Goal: Information Seeking & Learning: Learn about a topic

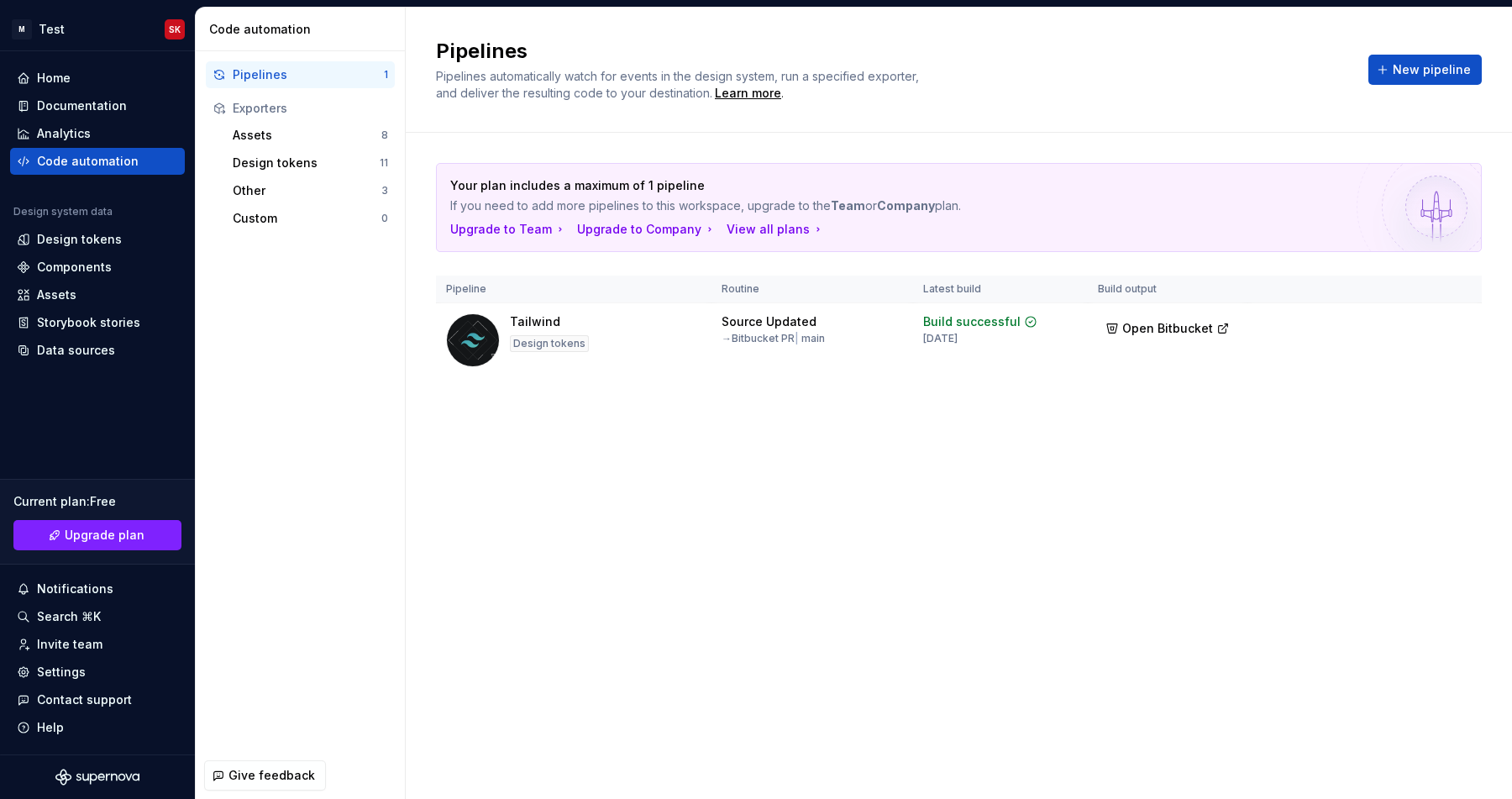
click at [775, 598] on div "Pipelines Pipelines automatically watch for events in the design system, run a …" at bounding box center [958, 403] width 1106 height 792
click at [1146, 331] on span "Open Bitbucket" at bounding box center [1168, 329] width 91 height 17
click at [1413, 326] on span "Run" at bounding box center [1412, 325] width 22 height 17
click at [942, 485] on div "Pipelines Pipelines automatically watch for events in the design system, run a …" at bounding box center [958, 403] width 1106 height 792
click at [246, 171] on div "Design tokens 11" at bounding box center [310, 162] width 169 height 27
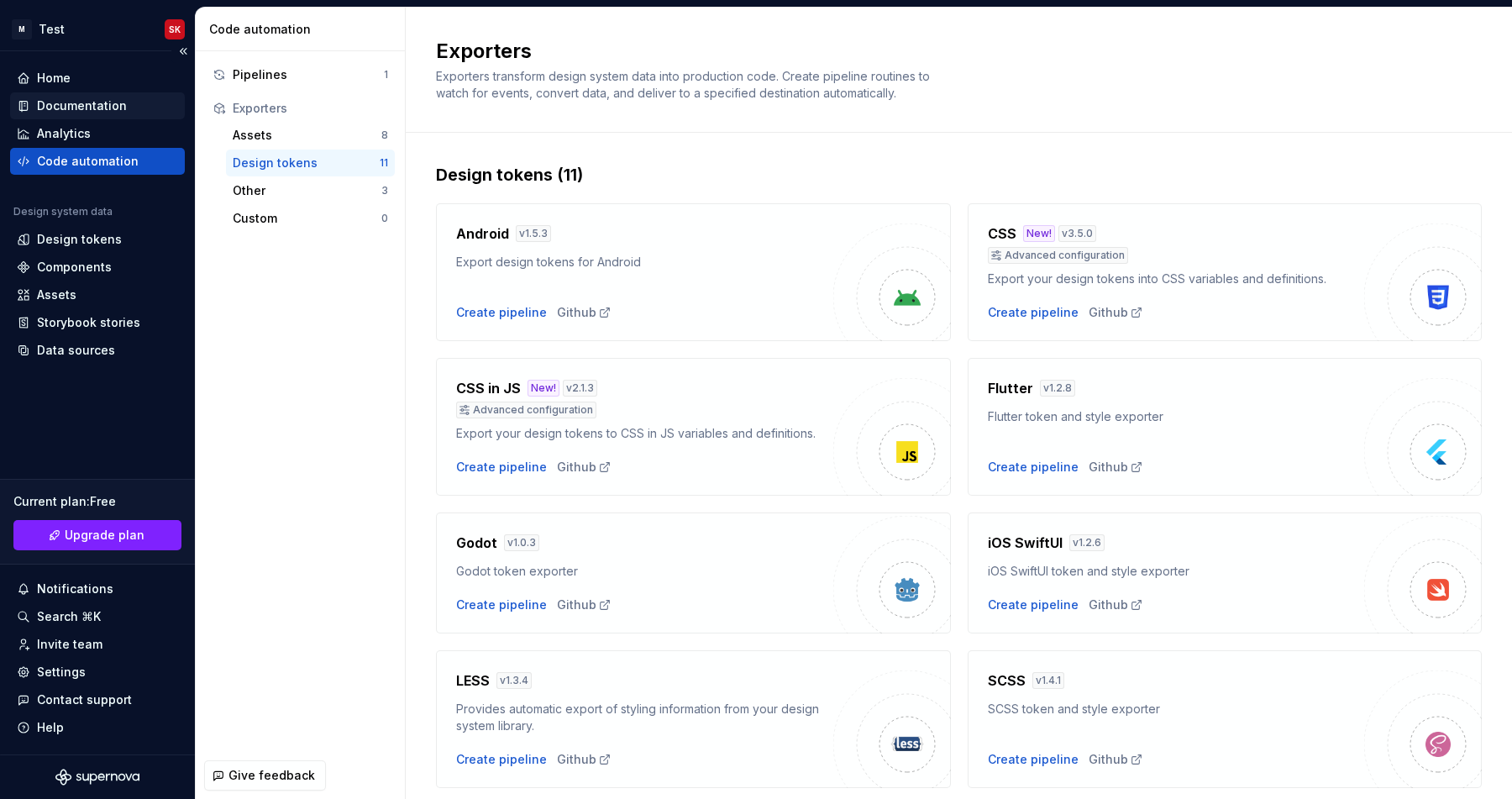
click at [79, 105] on div "Documentation" at bounding box center [81, 106] width 90 height 17
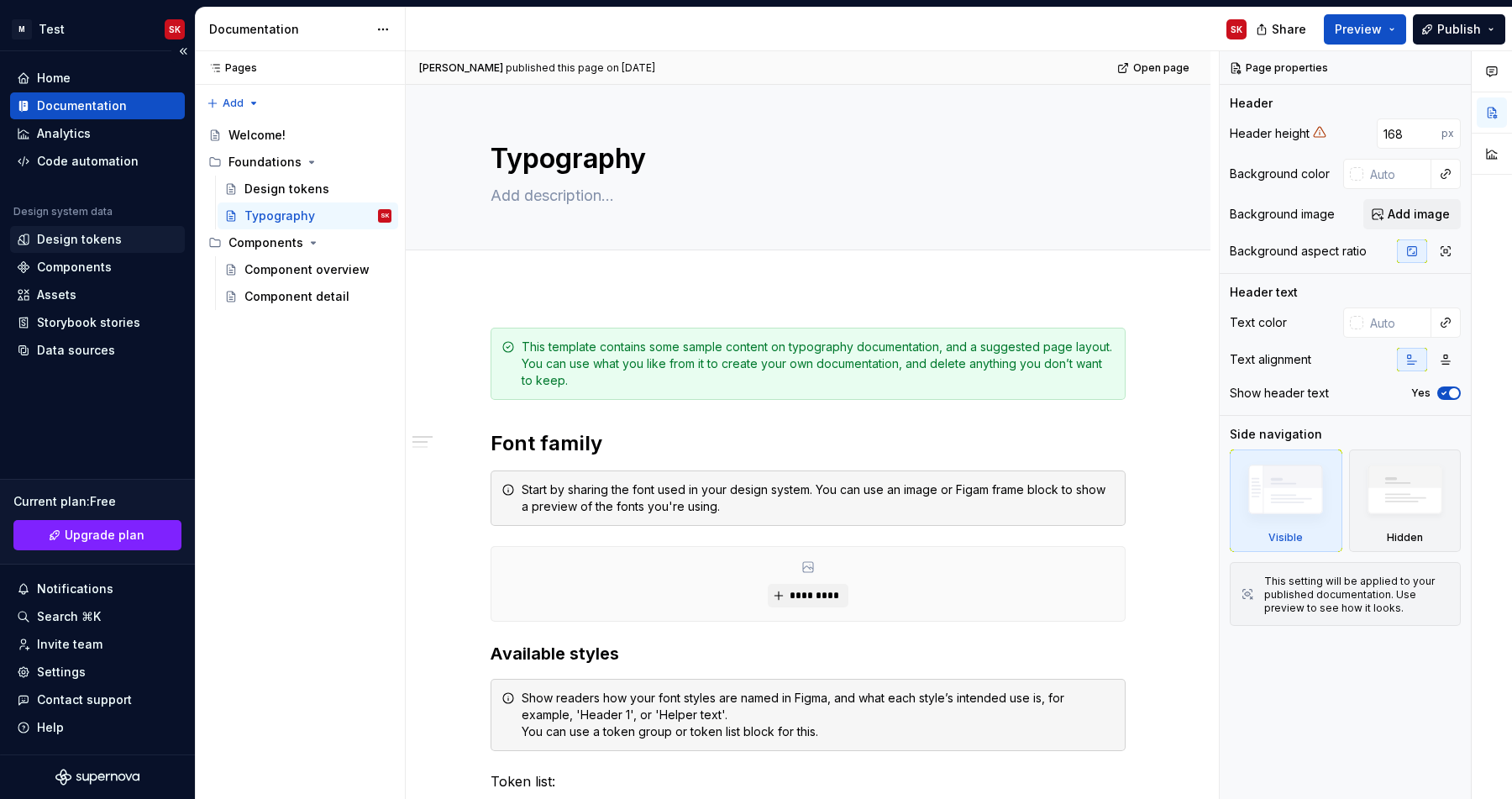
click at [72, 242] on div "Design tokens" at bounding box center [80, 240] width 85 height 17
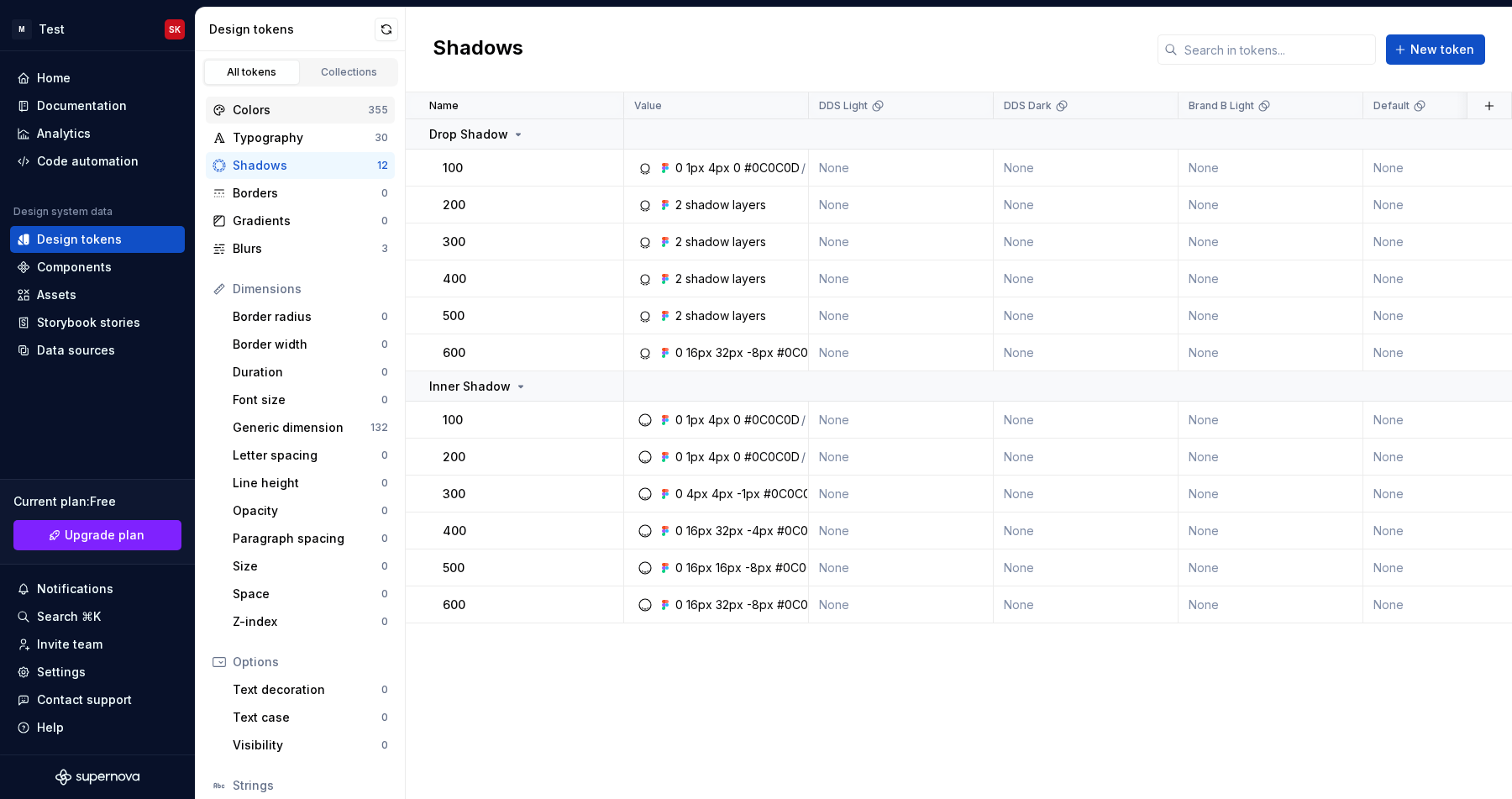
click at [297, 112] on div "Colors" at bounding box center [300, 110] width 135 height 17
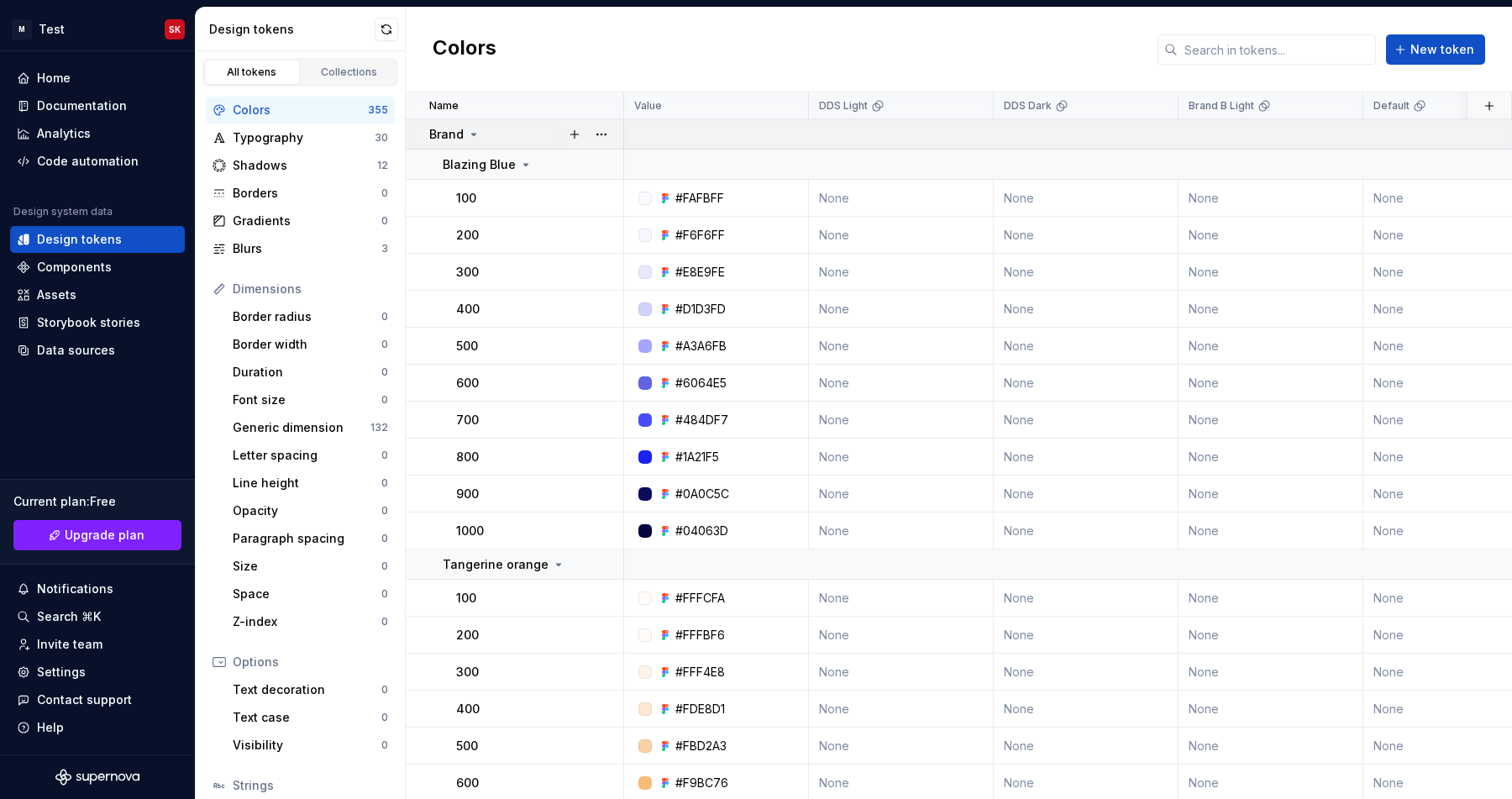
click at [470, 134] on icon at bounding box center [473, 134] width 14 height 14
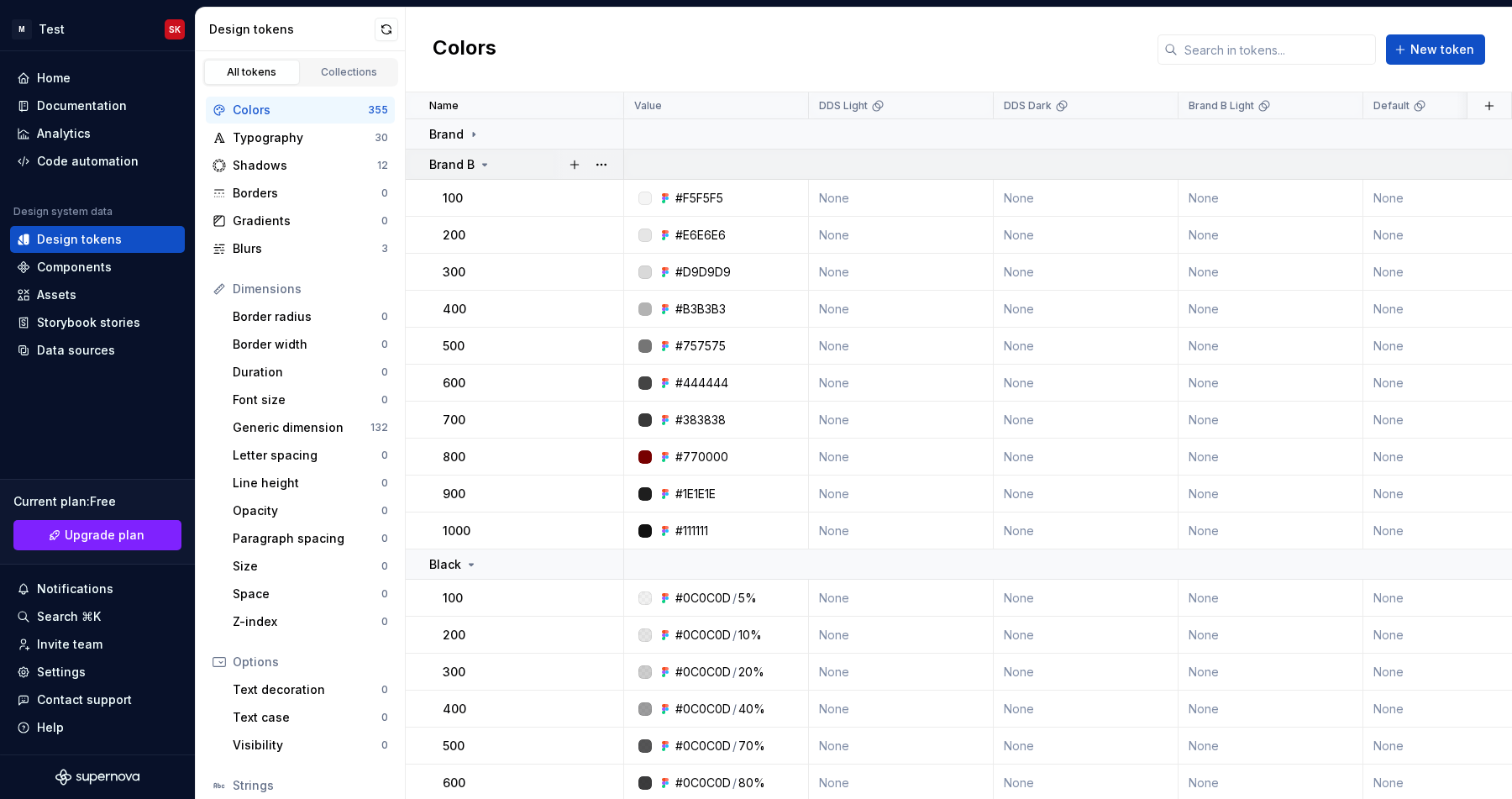
click at [478, 165] on icon at bounding box center [484, 165] width 14 height 14
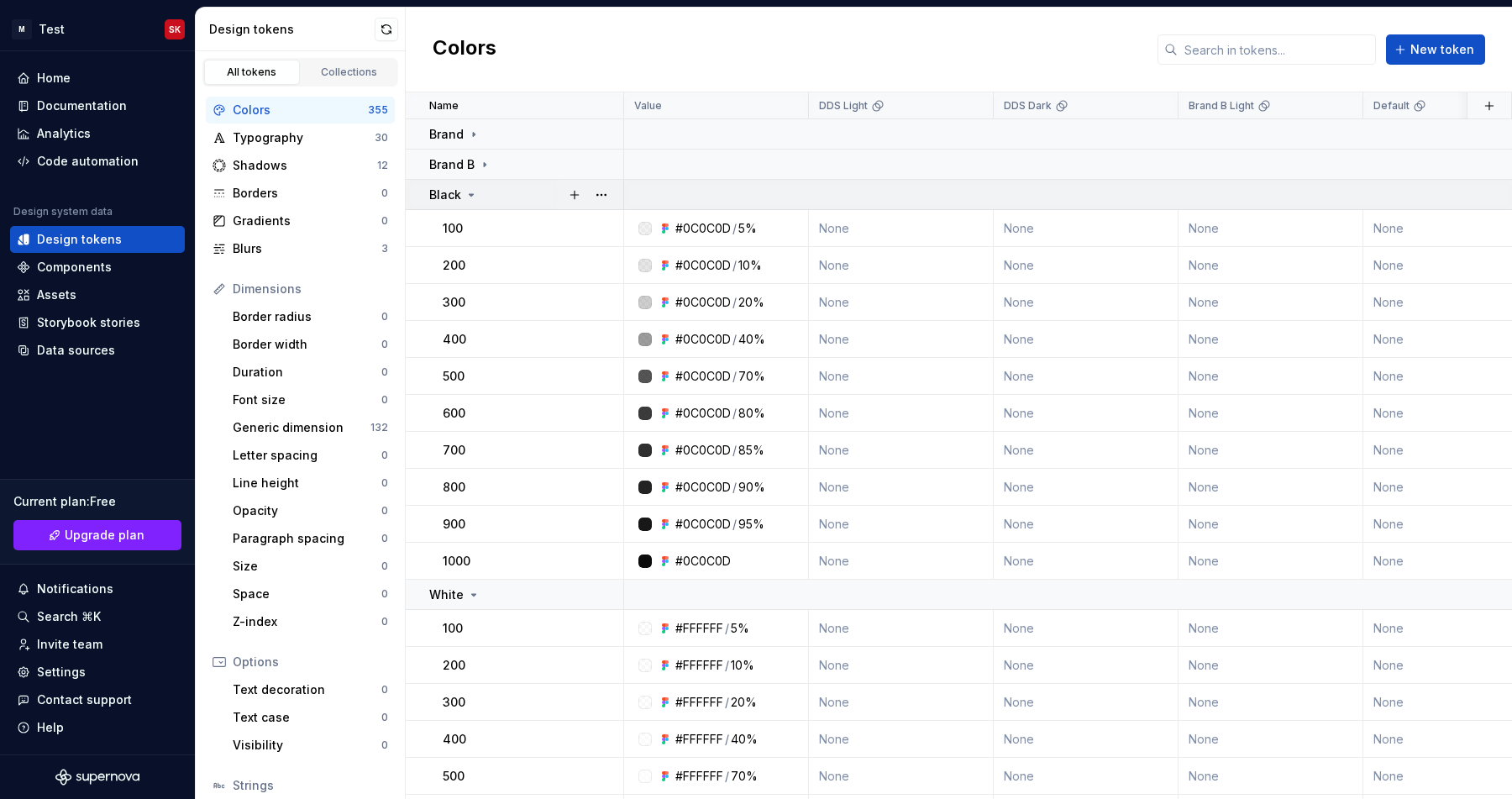
click at [471, 193] on icon at bounding box center [471, 194] width 14 height 14
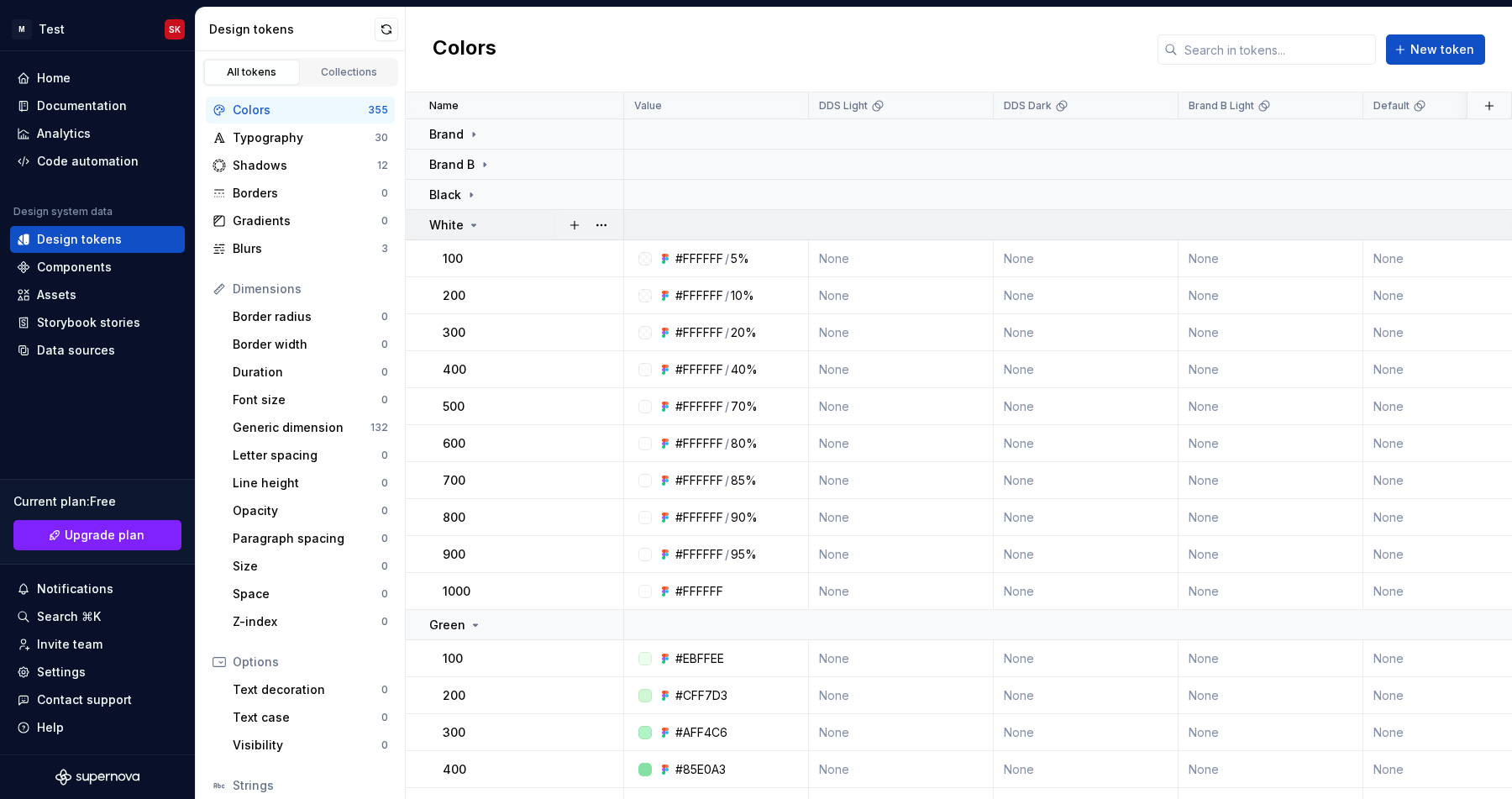
click at [476, 222] on icon at bounding box center [473, 225] width 14 height 14
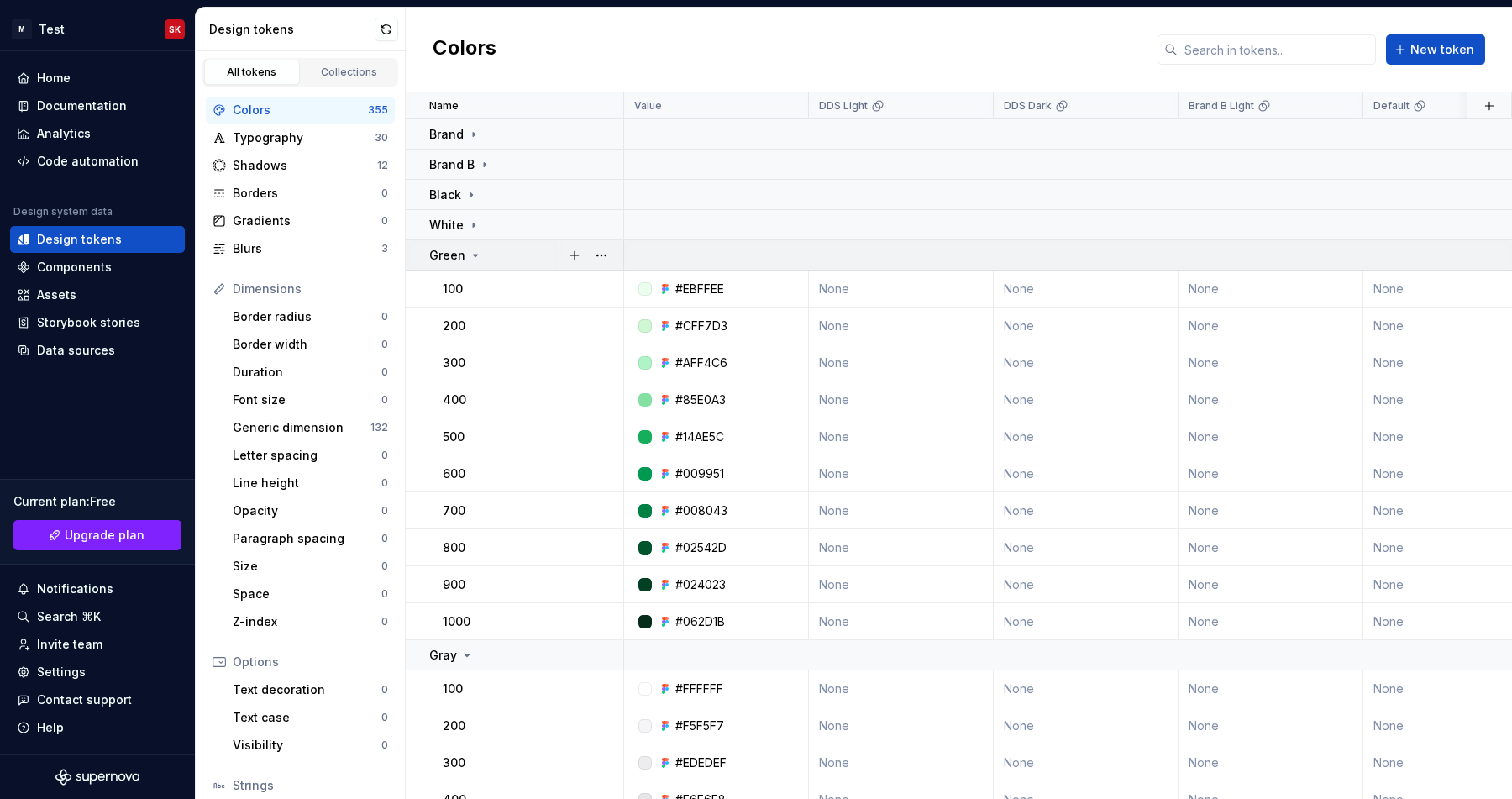
click at [472, 259] on icon at bounding box center [475, 256] width 14 height 14
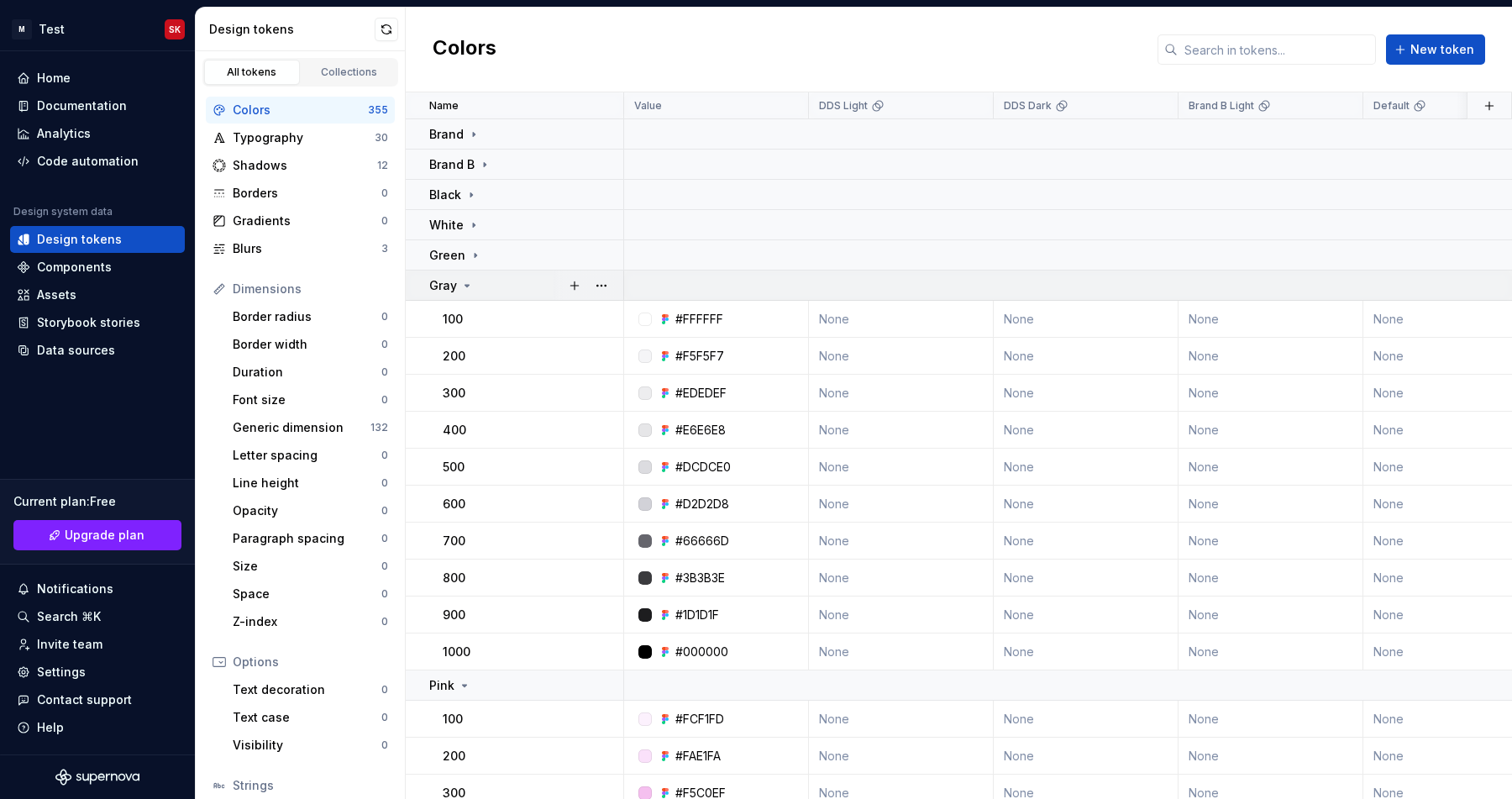
click at [469, 283] on icon at bounding box center [467, 285] width 14 height 14
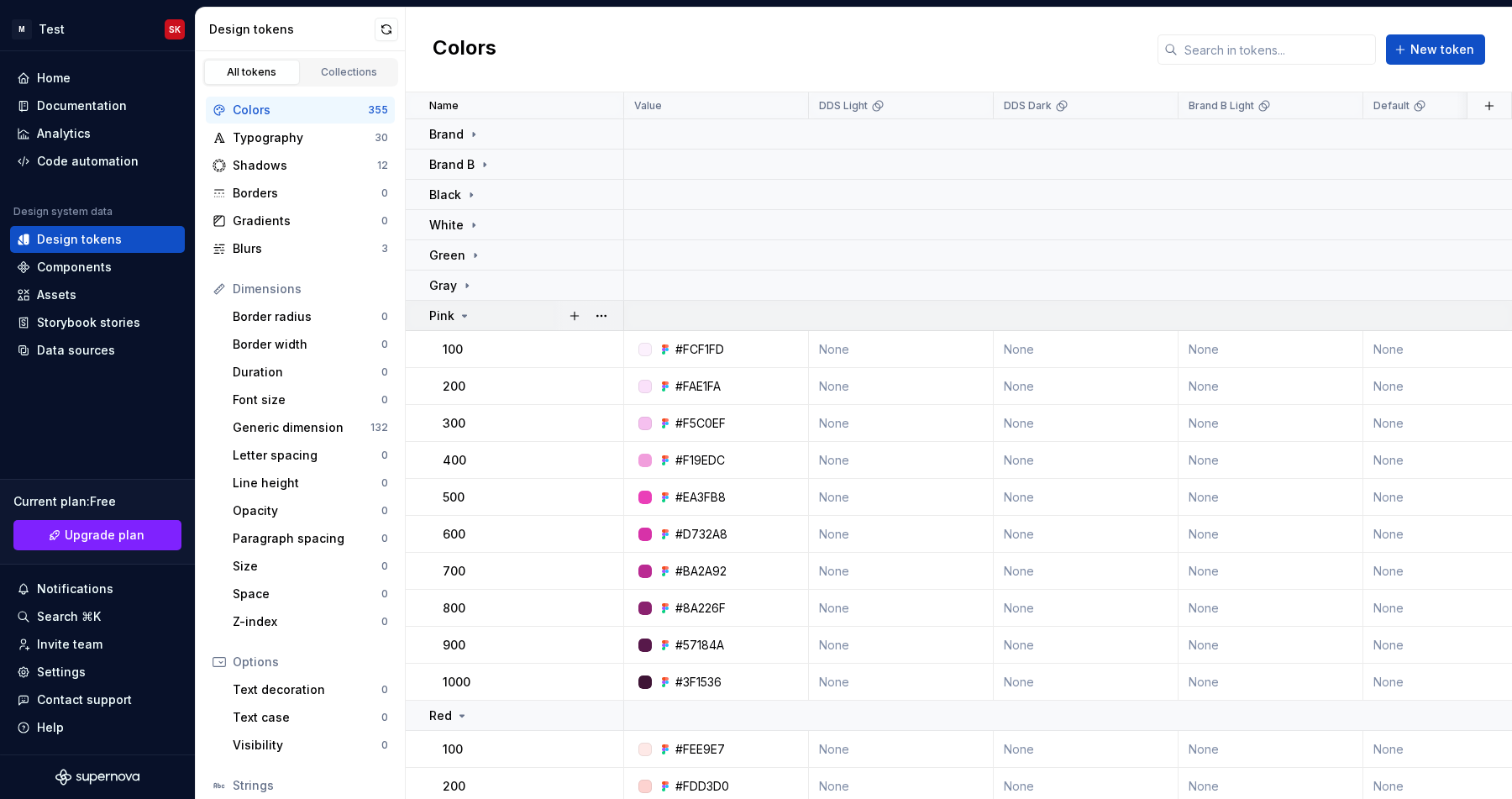
click at [457, 313] on icon at bounding box center [464, 316] width 14 height 14
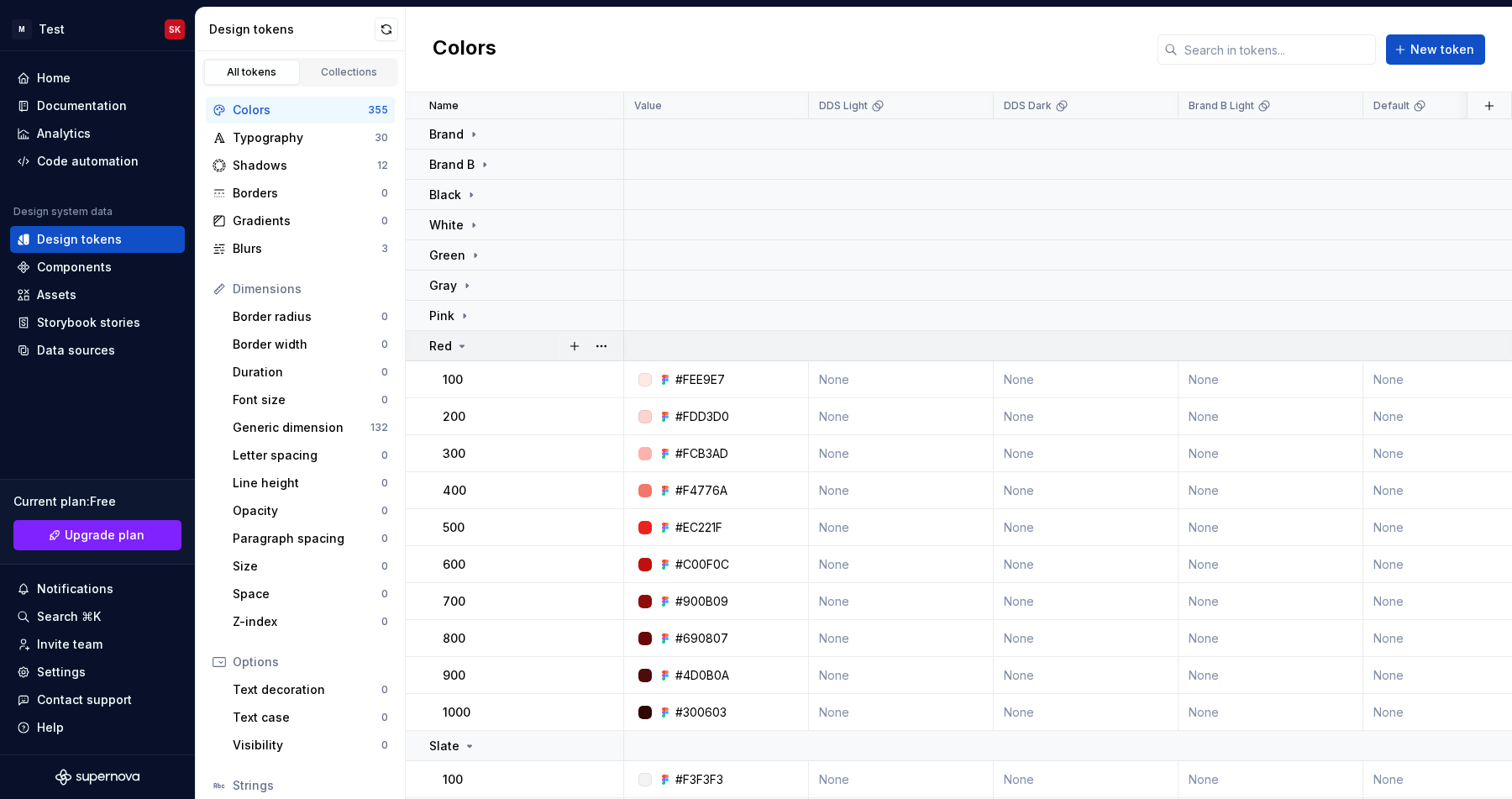
click at [459, 340] on icon at bounding box center [462, 346] width 14 height 14
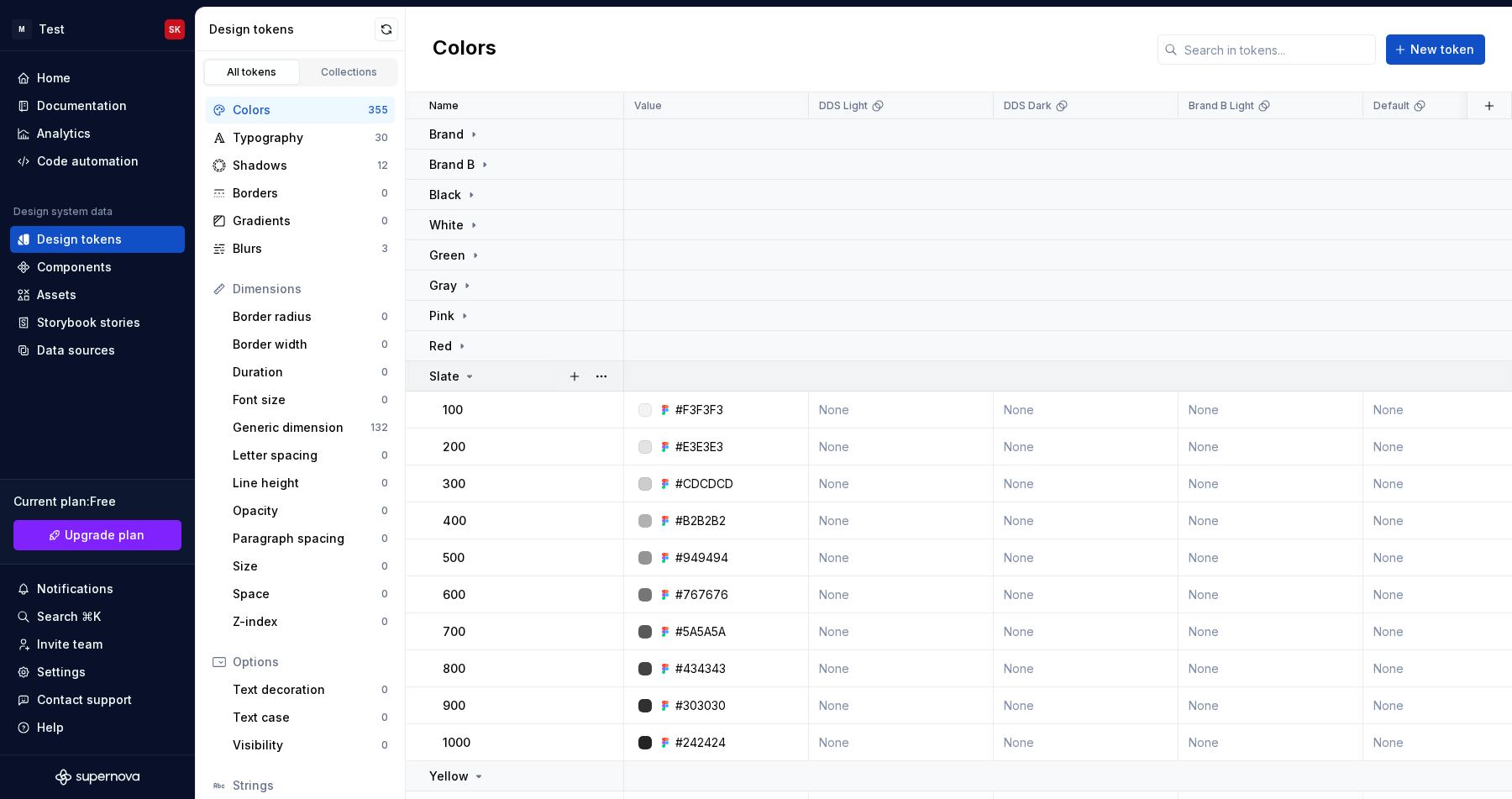
click at [465, 369] on icon at bounding box center [469, 376] width 14 height 14
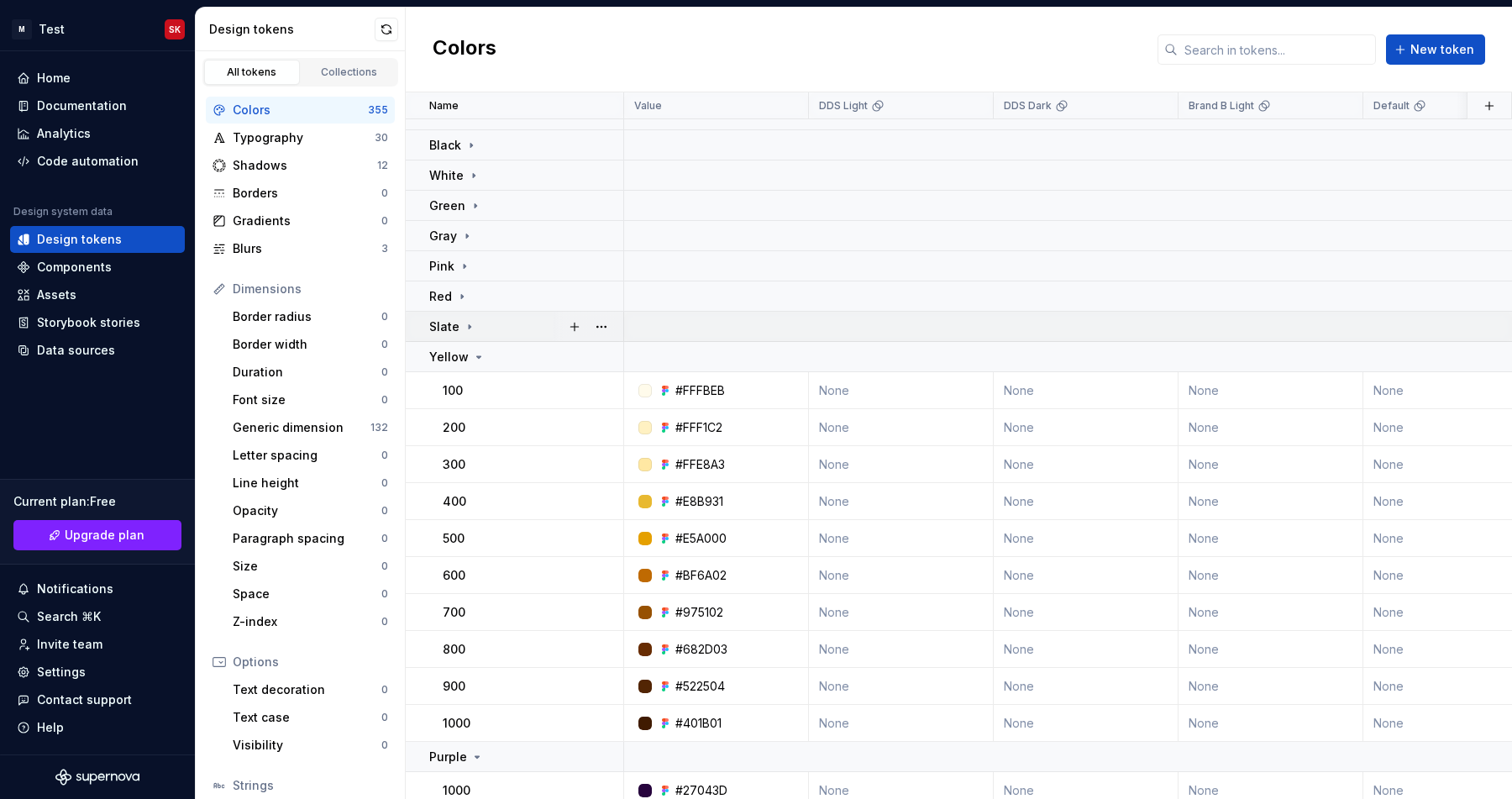
scroll to position [58, 0]
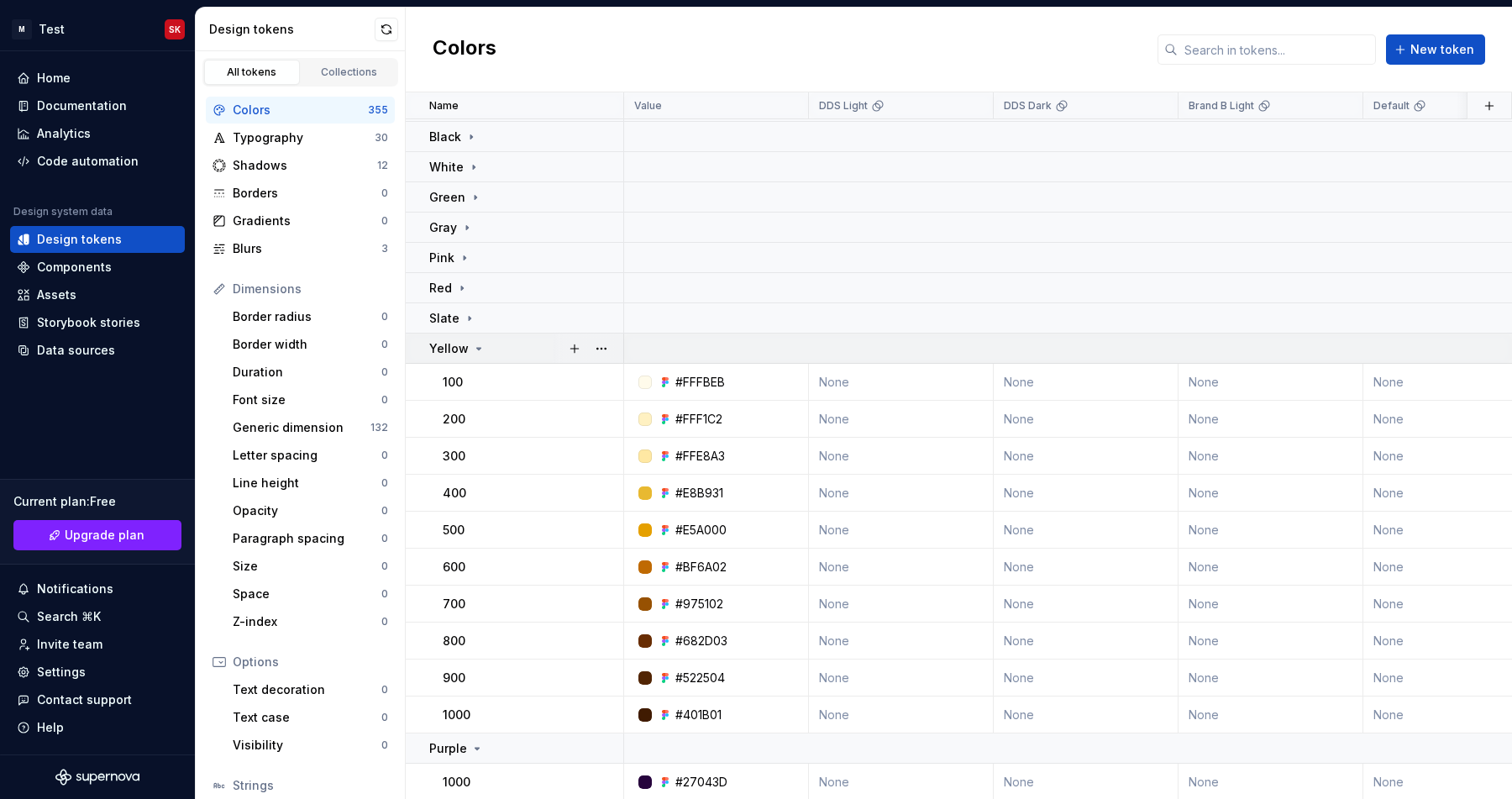
click at [468, 343] on div "Yellow" at bounding box center [457, 348] width 56 height 17
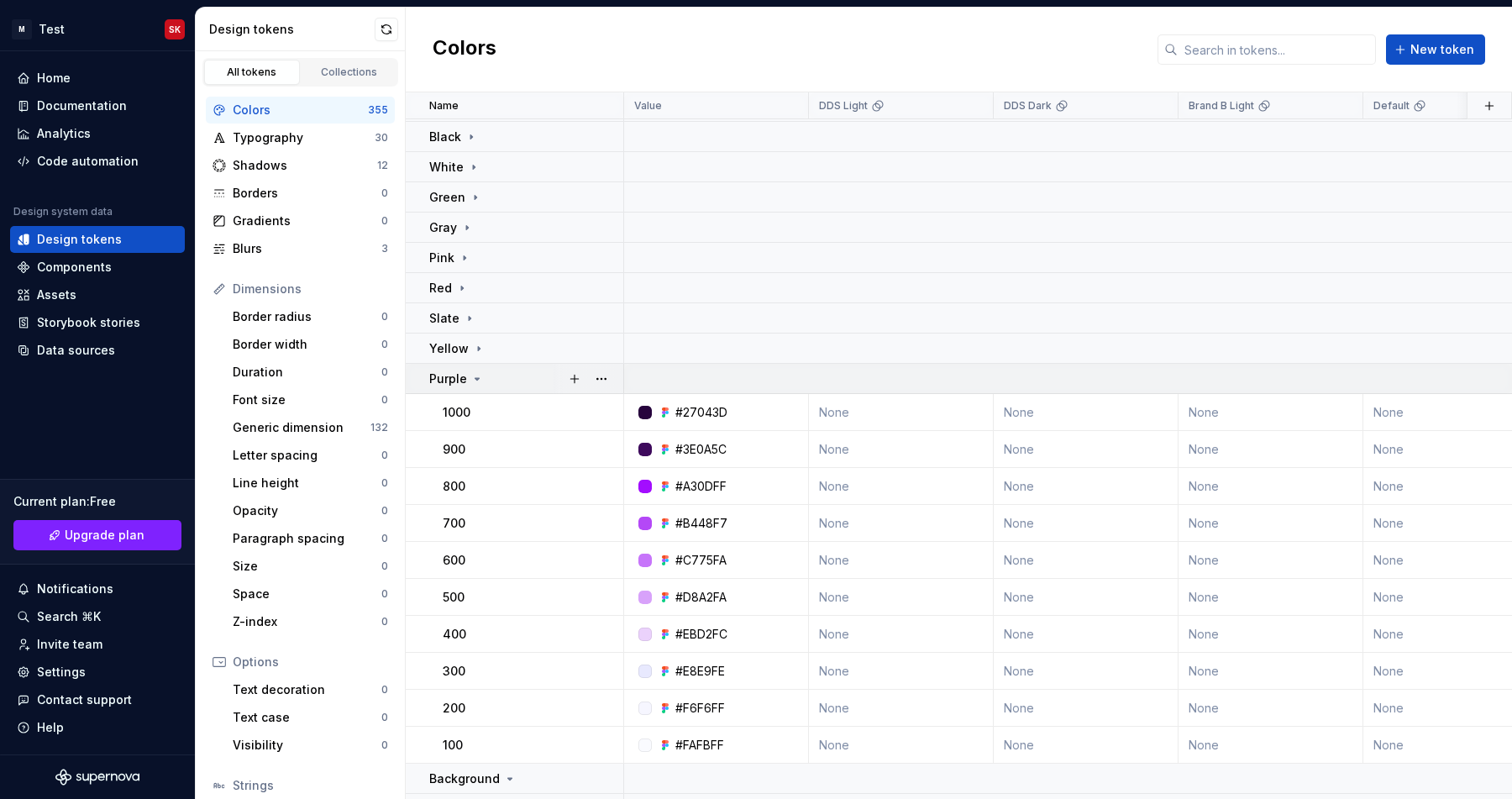
click at [476, 372] on icon at bounding box center [477, 379] width 14 height 14
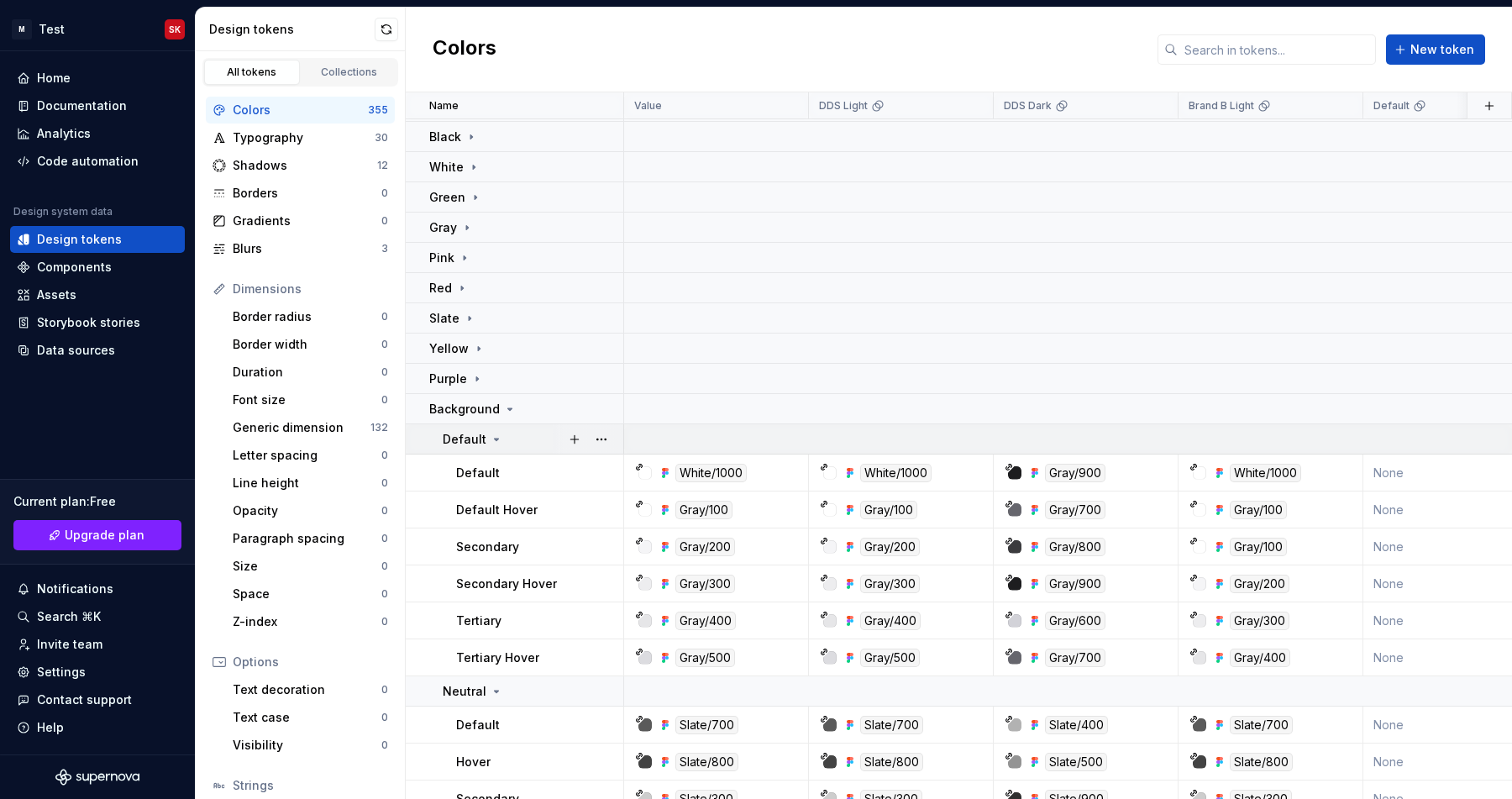
click at [493, 445] on div "Default" at bounding box center [472, 439] width 60 height 17
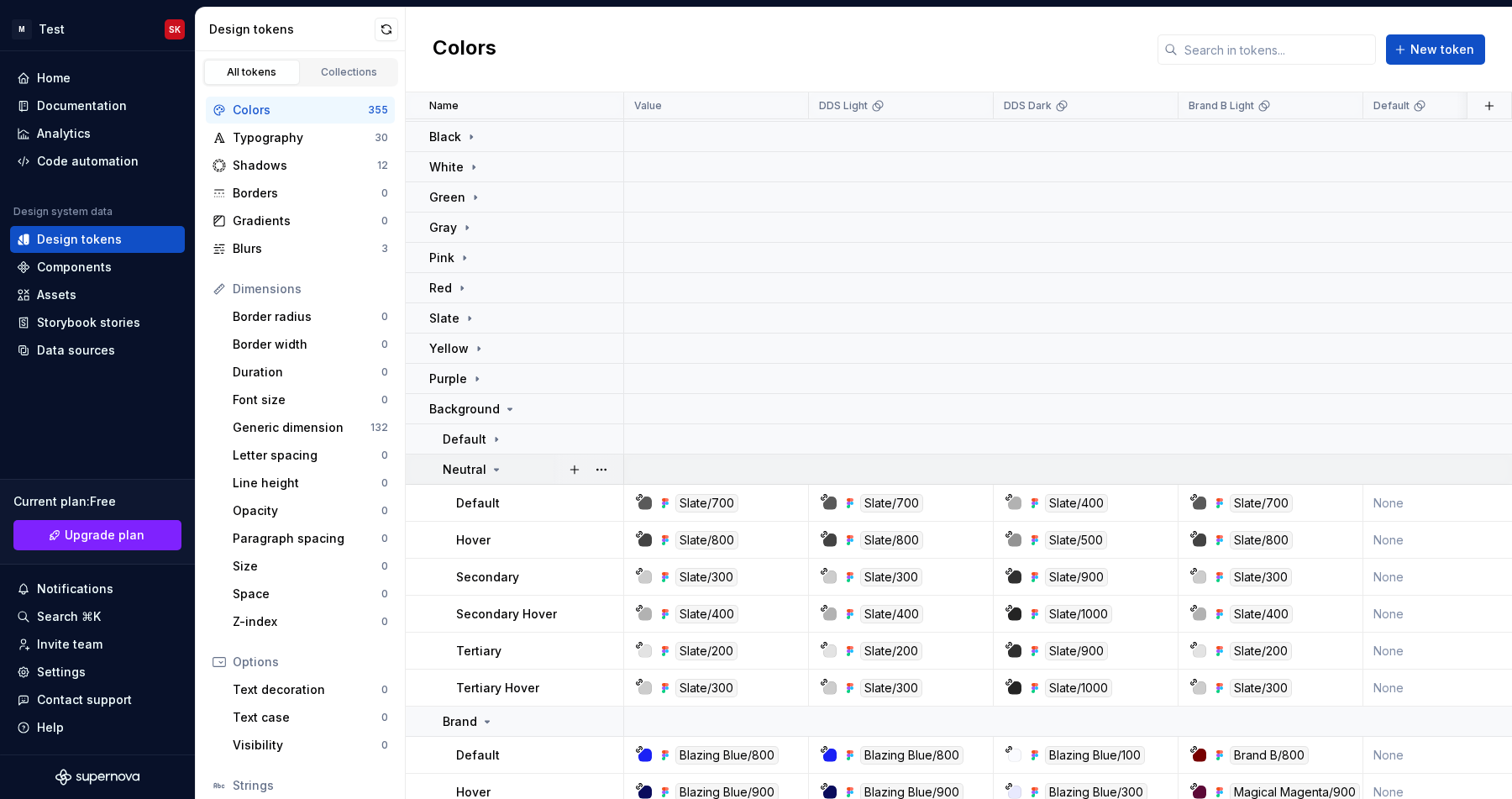
click at [494, 468] on icon at bounding box center [496, 469] width 5 height 2
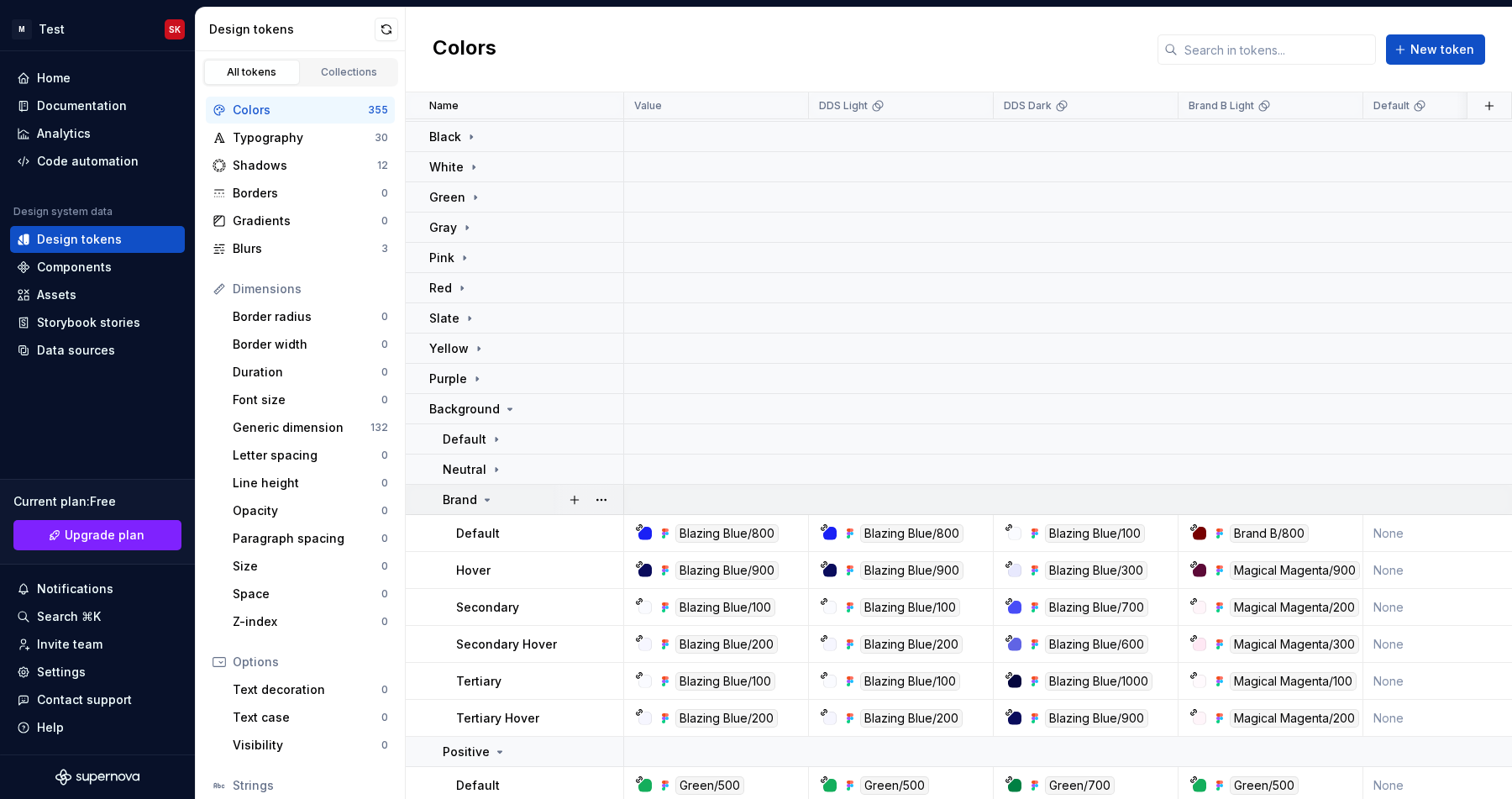
click at [485, 509] on td "Brand" at bounding box center [515, 500] width 219 height 31
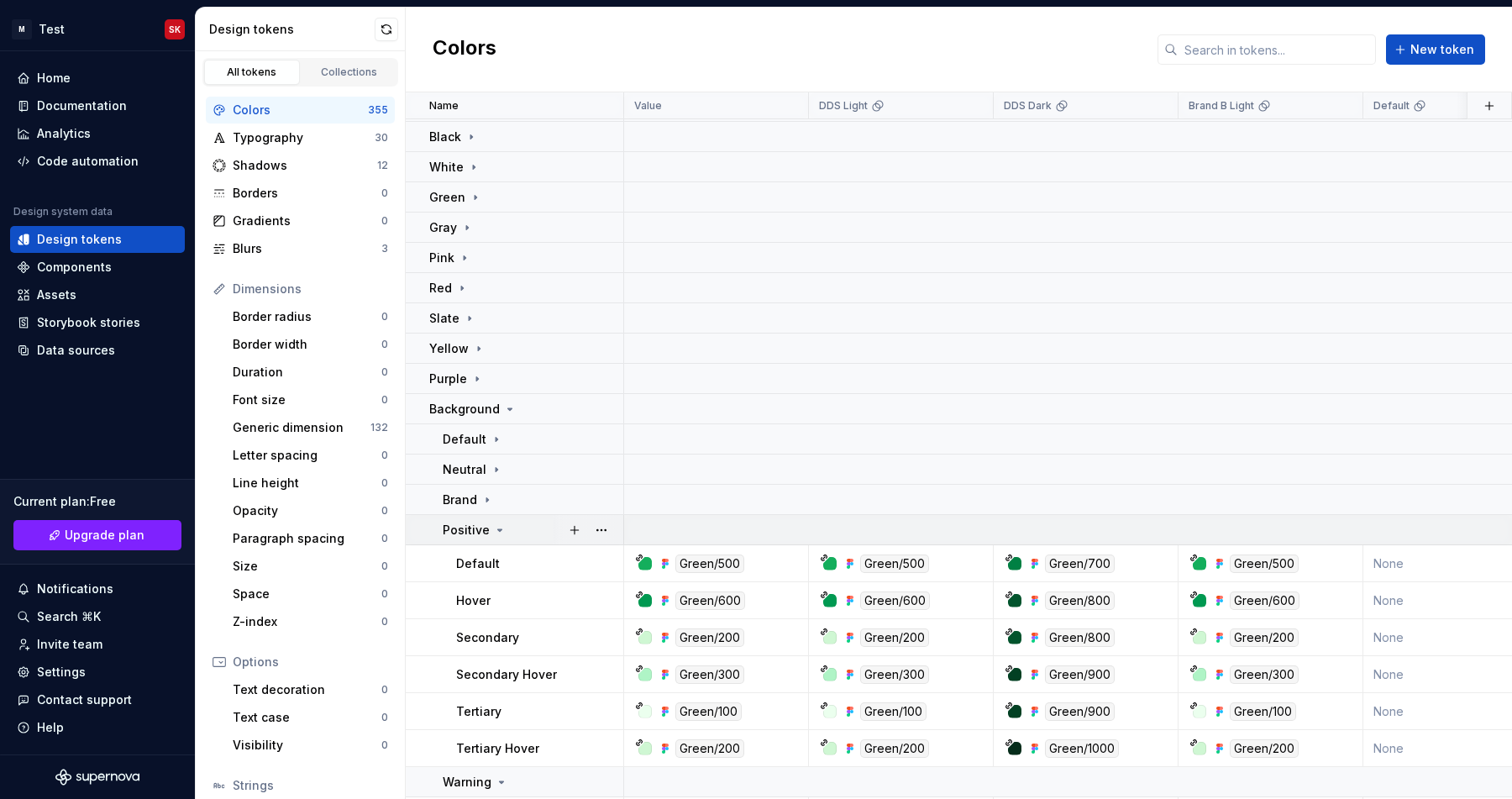
click at [489, 534] on div "Positive" at bounding box center [474, 530] width 64 height 17
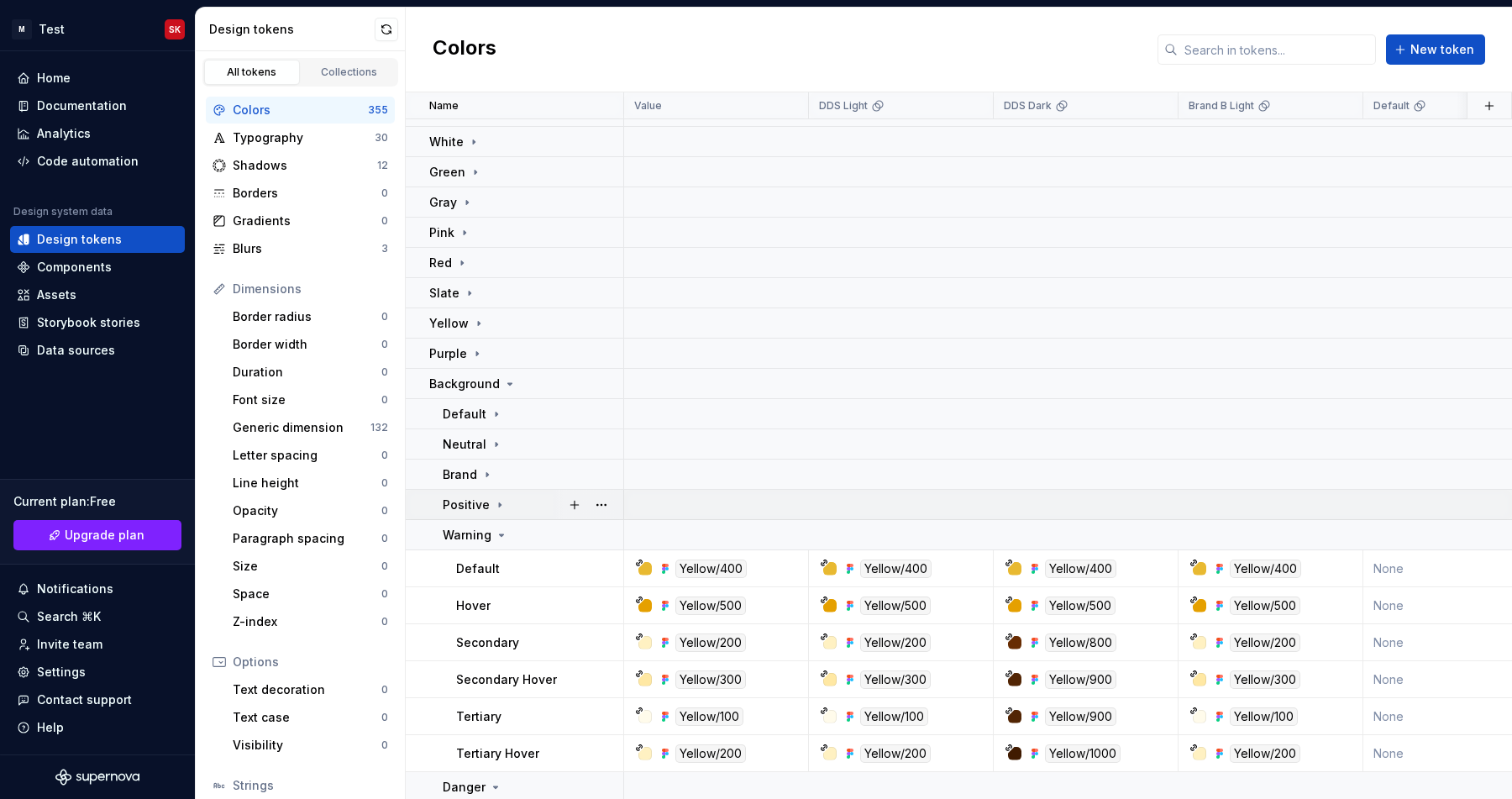
scroll to position [106, 0]
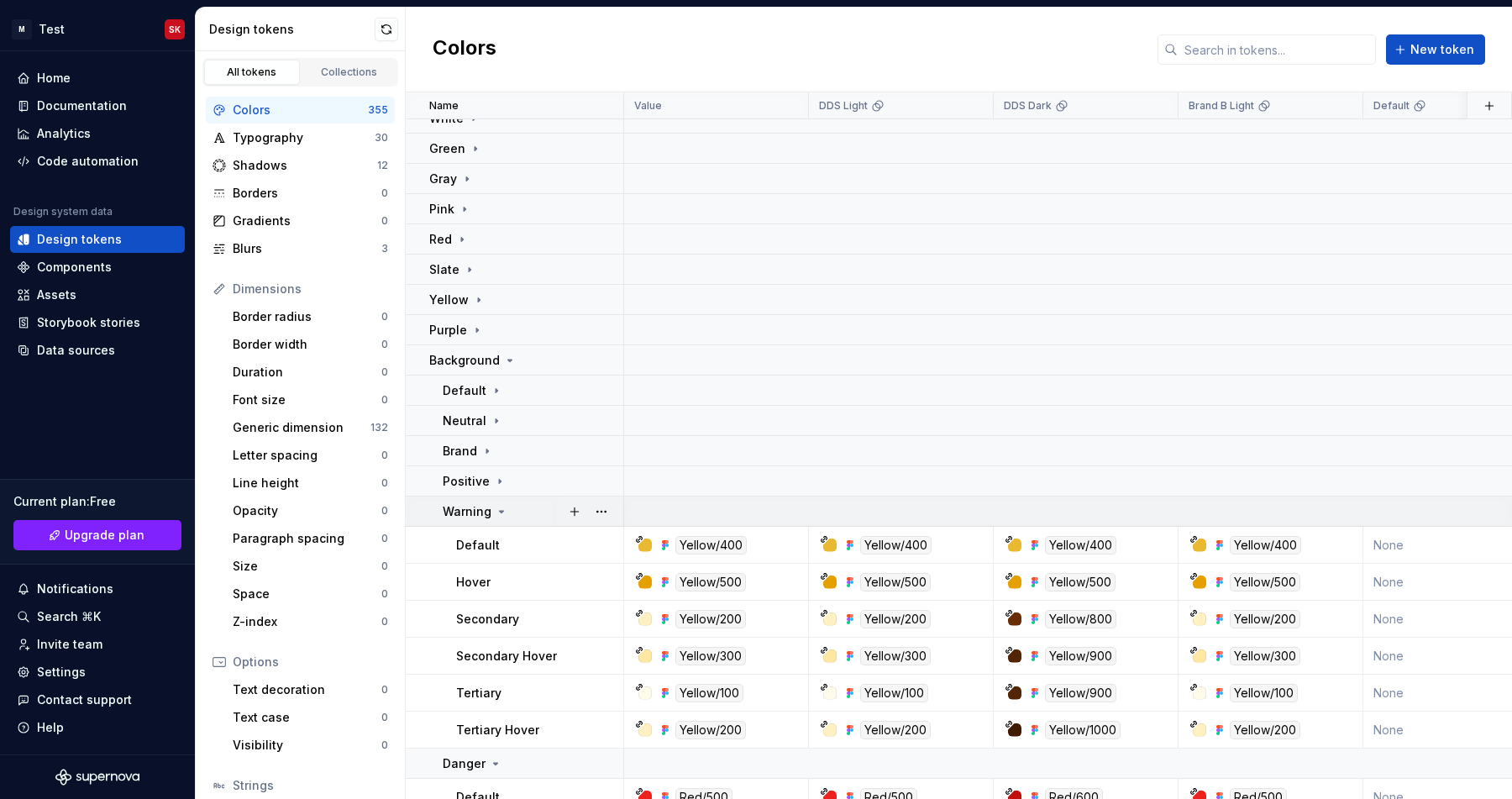
click at [495, 519] on td "Warning" at bounding box center [515, 511] width 219 height 31
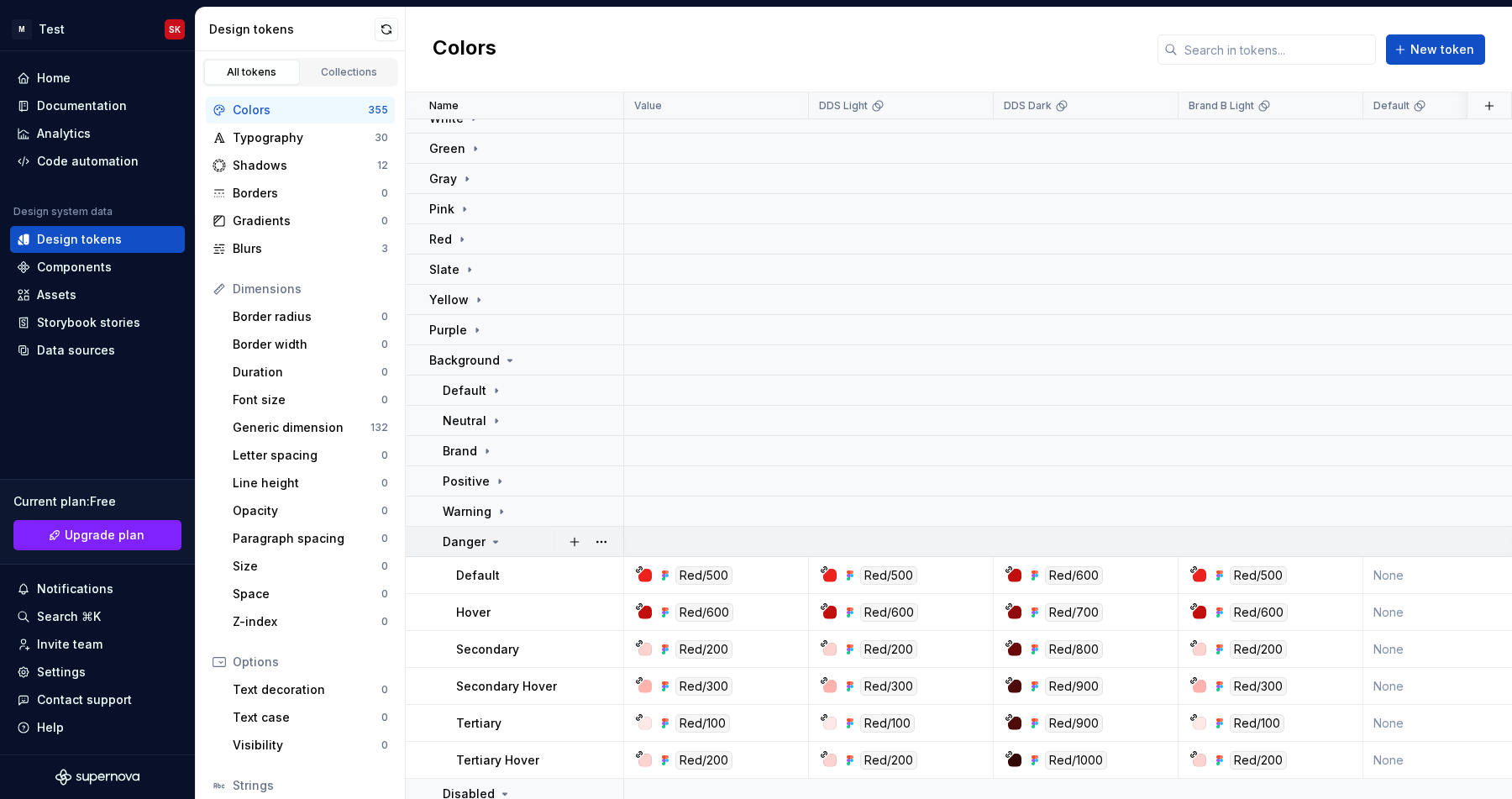
click at [495, 538] on icon at bounding box center [495, 542] width 14 height 14
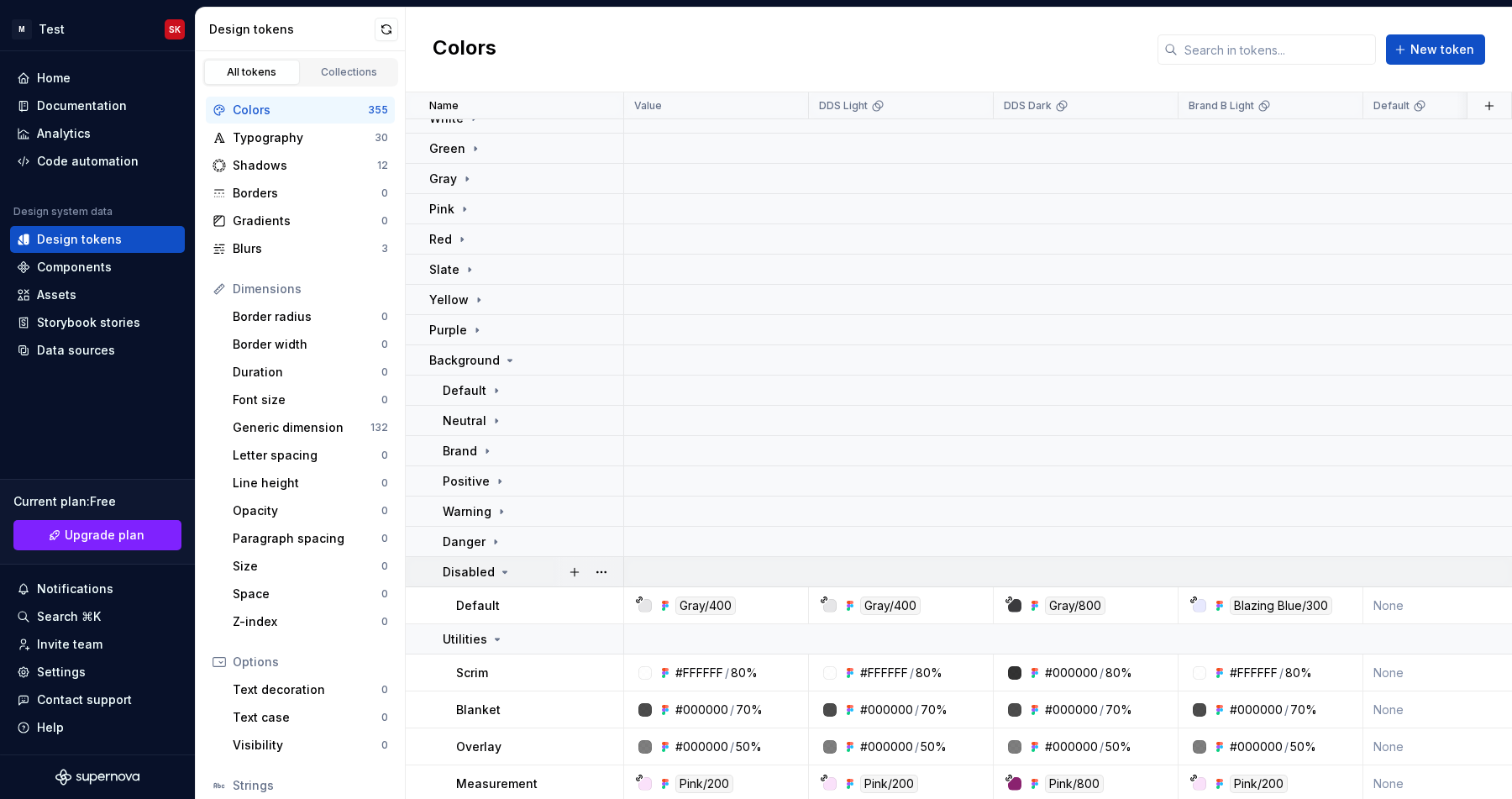
click at [498, 570] on icon at bounding box center [505, 572] width 14 height 14
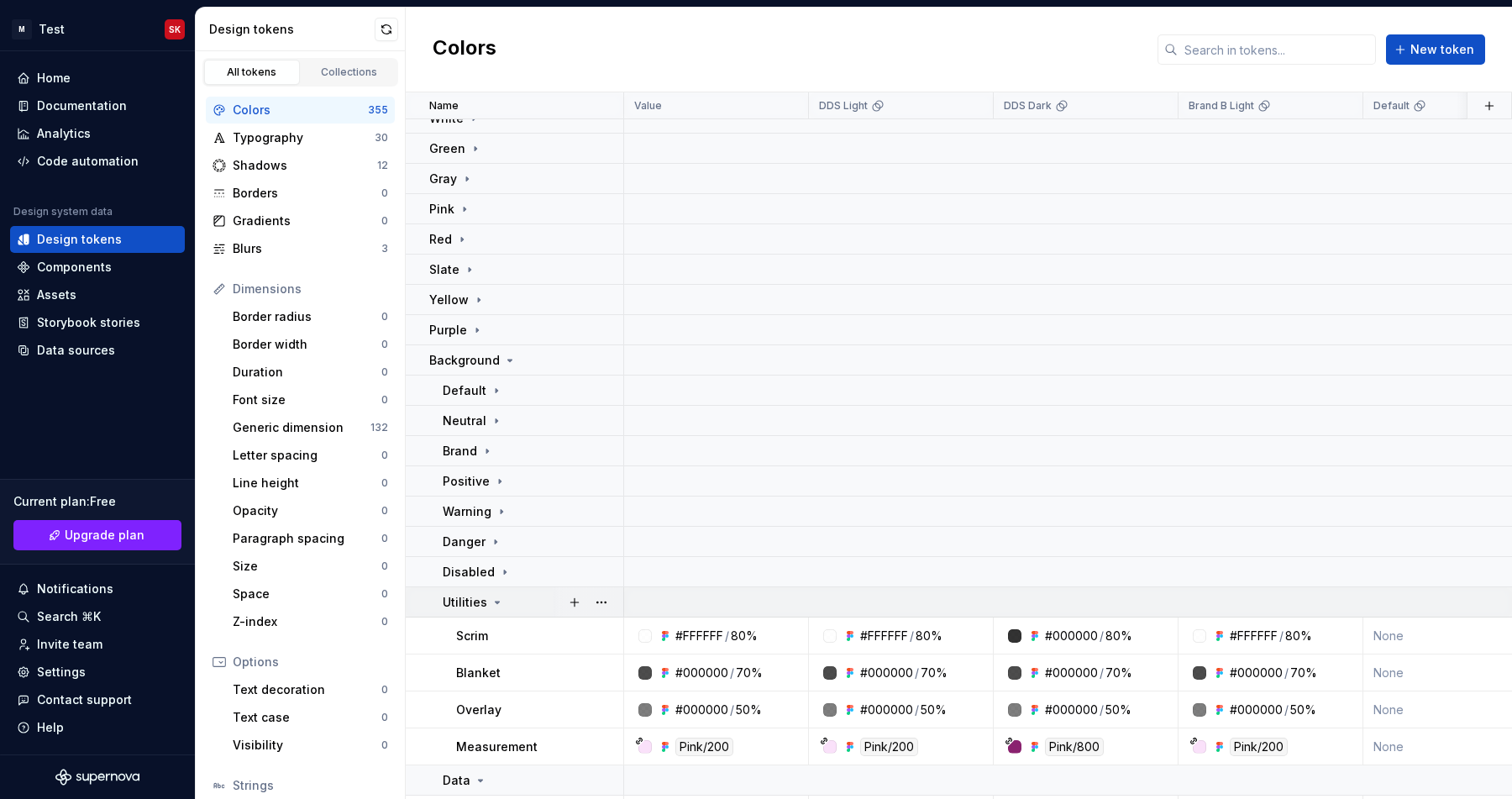
click at [493, 604] on icon at bounding box center [497, 602] width 14 height 14
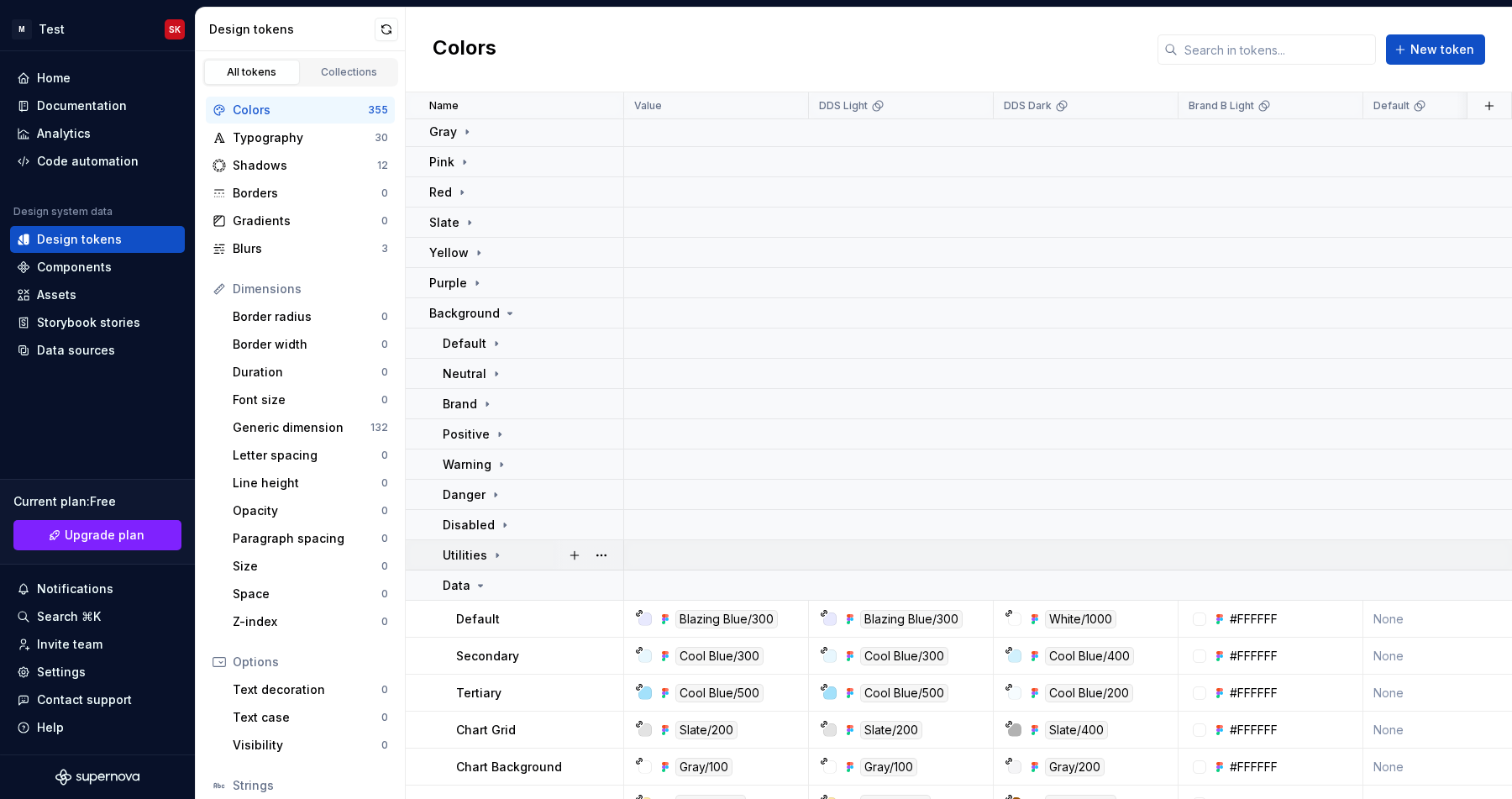
scroll to position [157, 0]
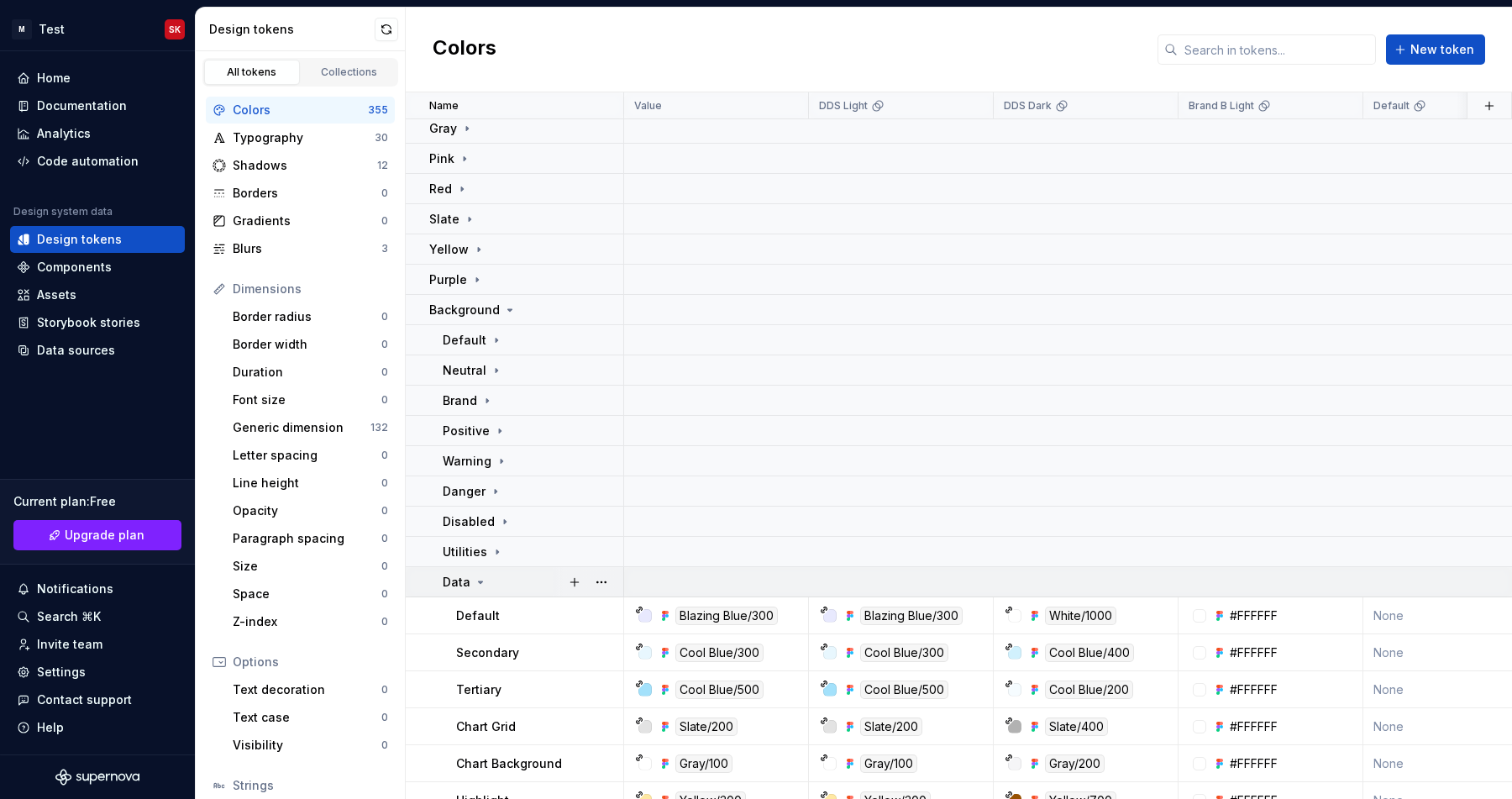
click at [473, 592] on td "Data" at bounding box center [515, 581] width 219 height 31
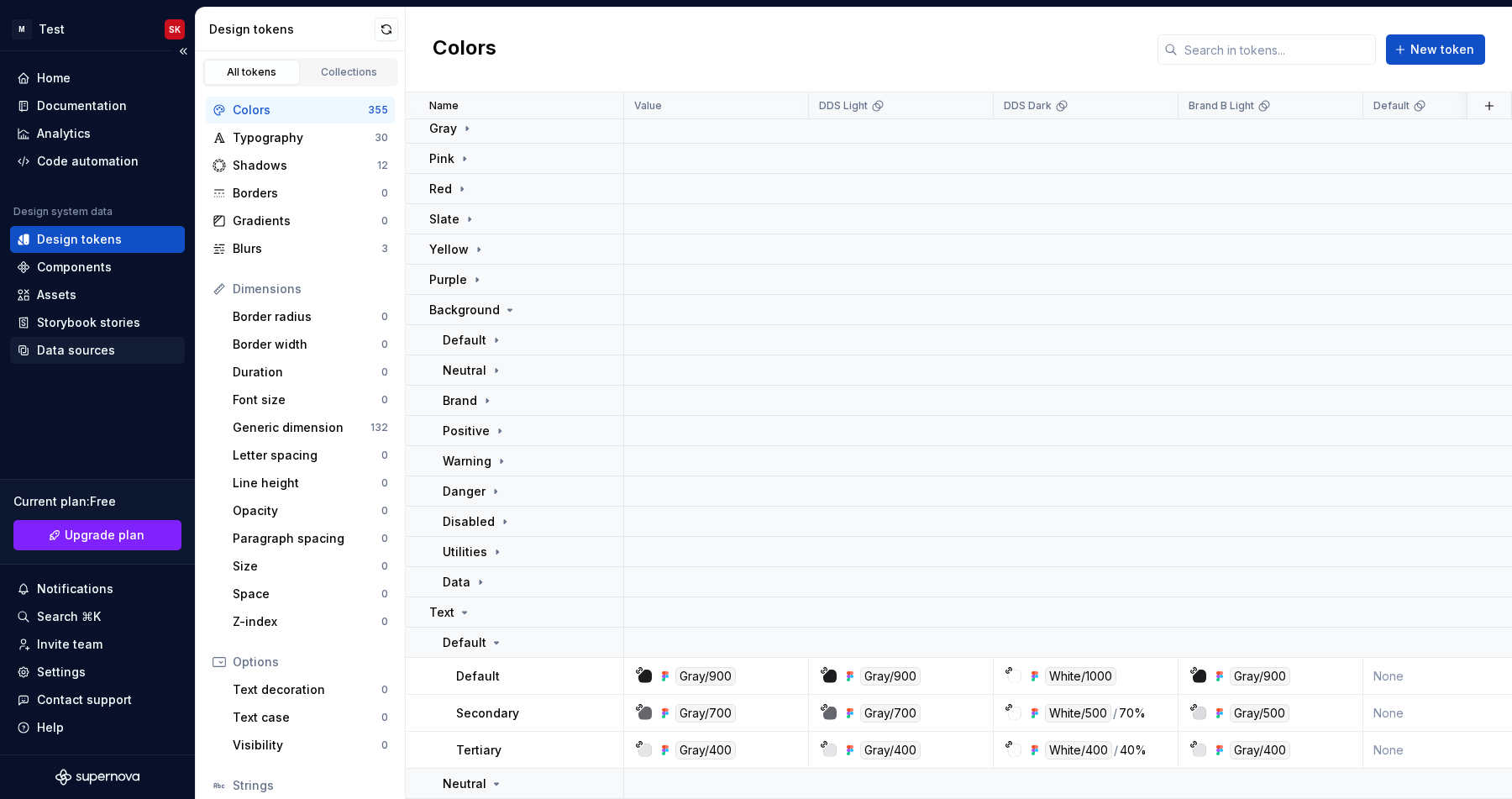
click at [66, 349] on div "Data sources" at bounding box center [76, 350] width 78 height 17
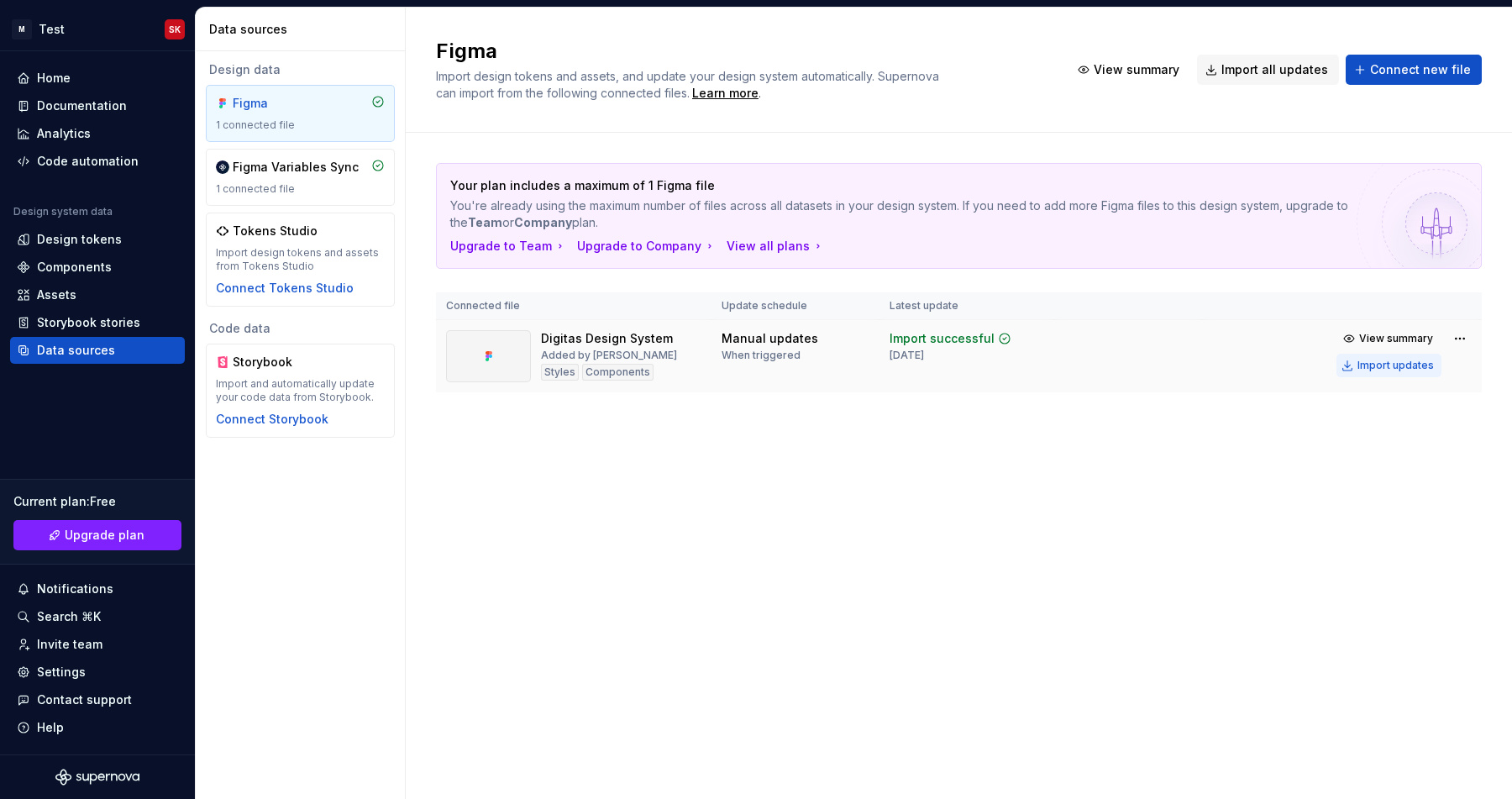
click at [1376, 369] on div "Import updates" at bounding box center [1395, 365] width 77 height 14
click at [1375, 345] on button "View summary" at bounding box center [1389, 338] width 105 height 23
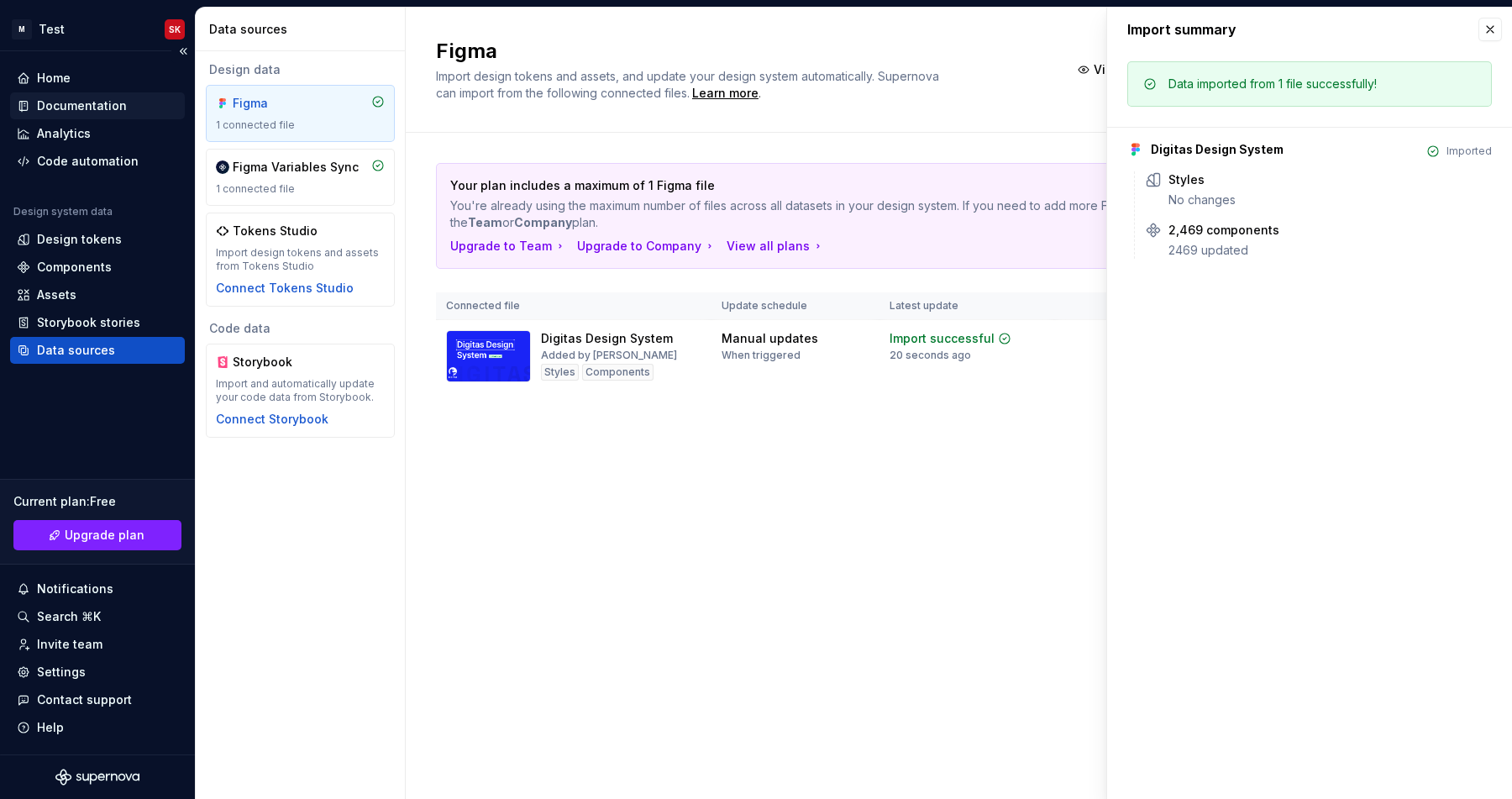
click at [48, 117] on div "Documentation" at bounding box center [97, 106] width 175 height 27
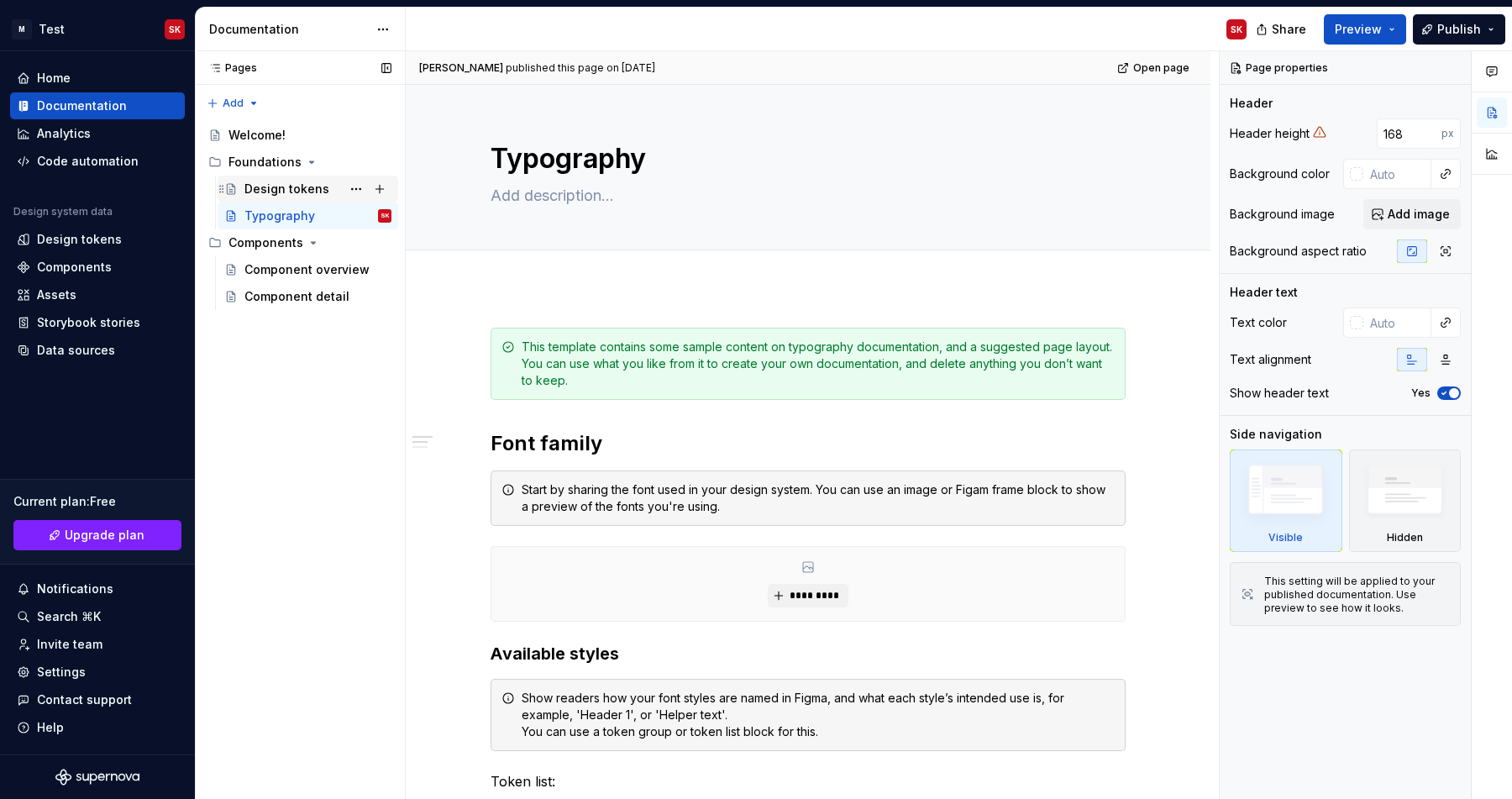
click at [245, 192] on div "Design tokens" at bounding box center [287, 189] width 85 height 17
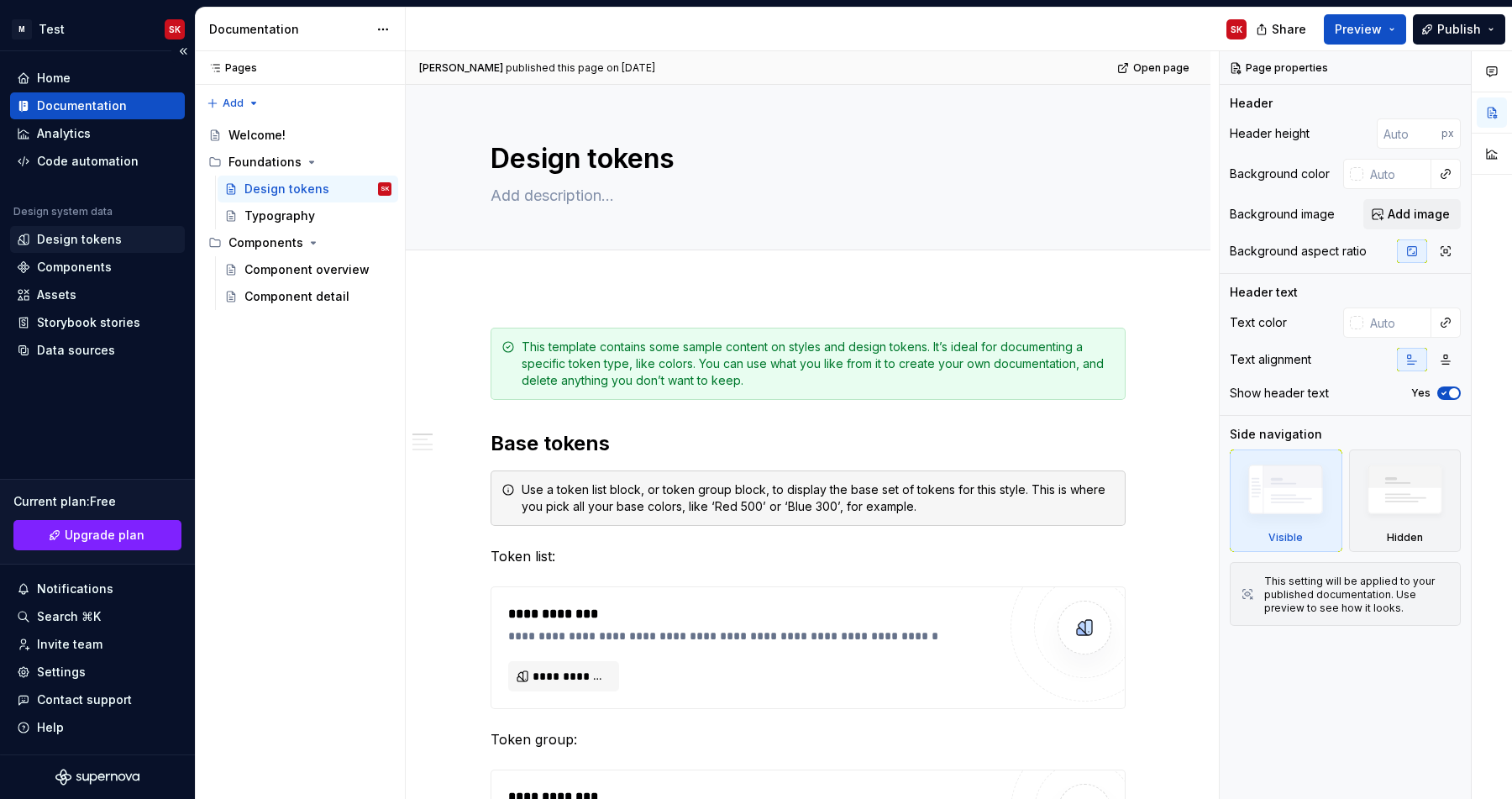
click at [58, 247] on div "Design tokens" at bounding box center [80, 240] width 85 height 17
type textarea "*"
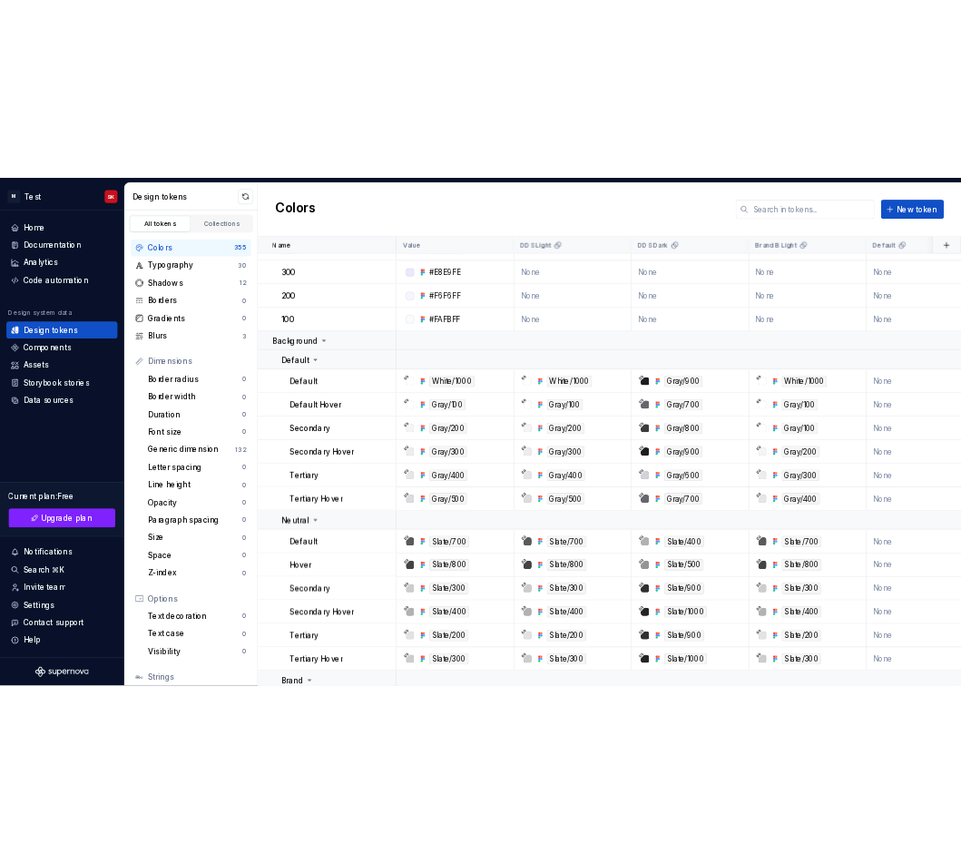
scroll to position [7673, 0]
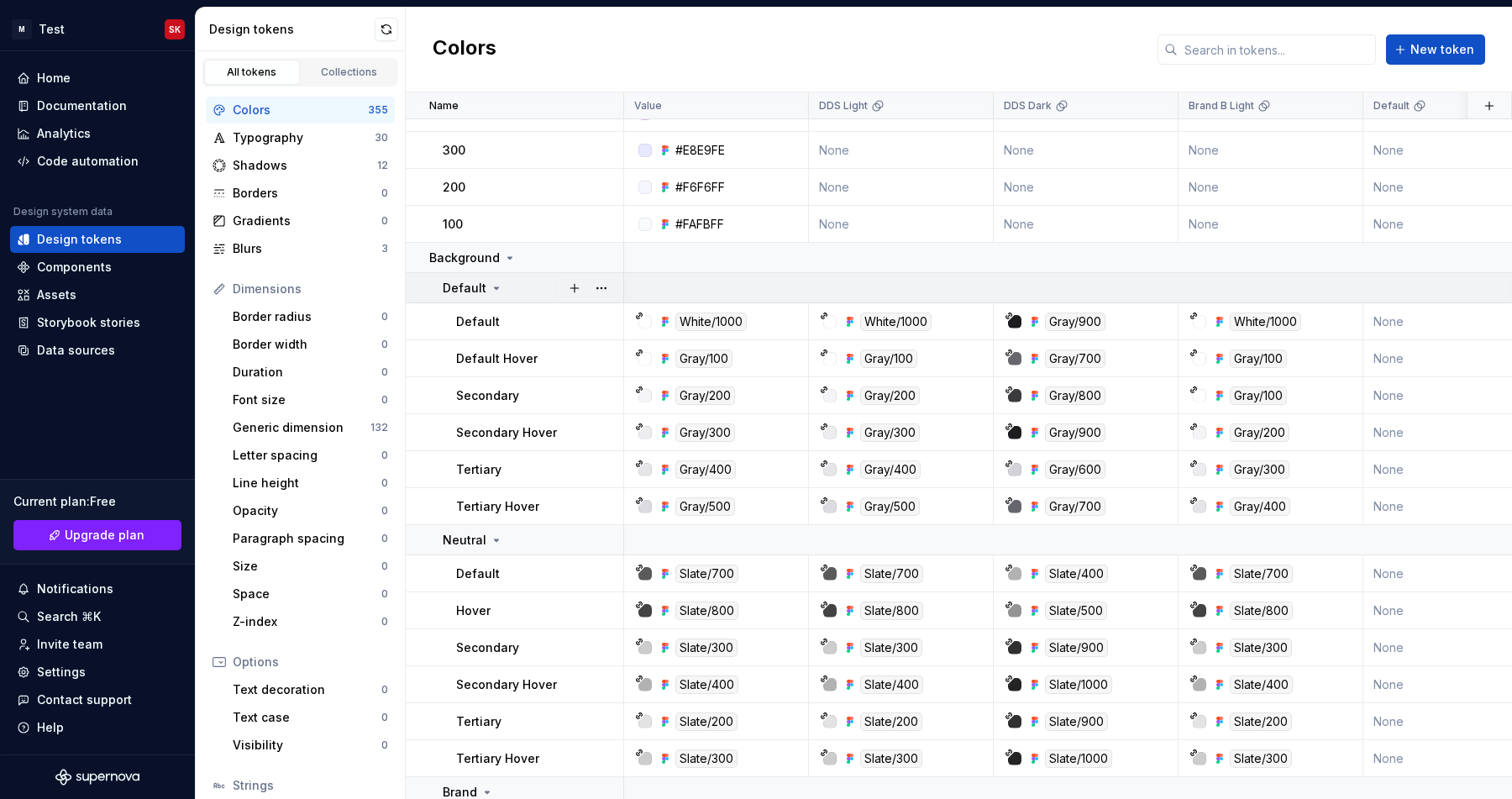
click at [476, 289] on p "Default" at bounding box center [464, 288] width 44 height 17
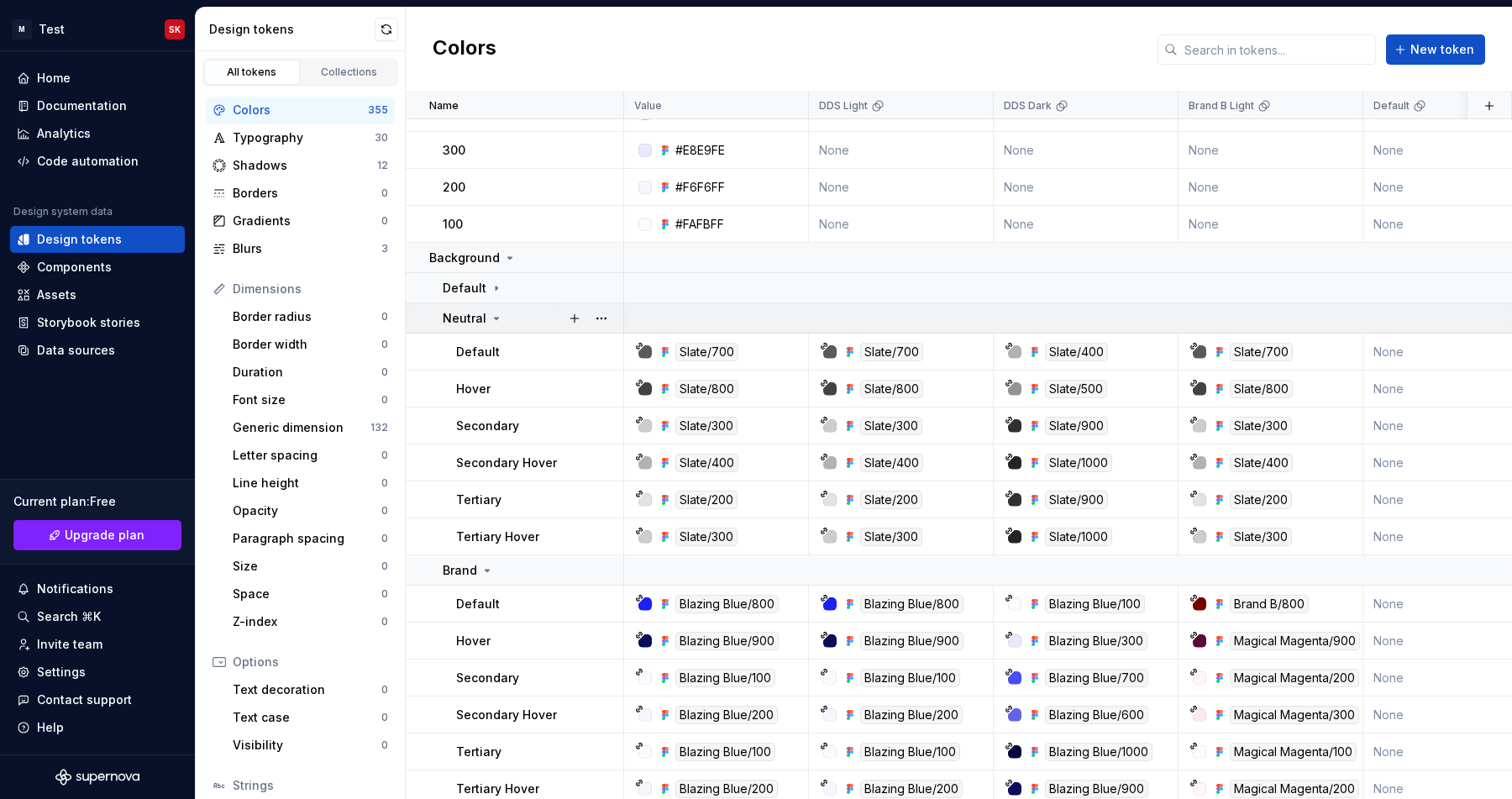
click at [489, 327] on td "Neutral" at bounding box center [515, 318] width 219 height 31
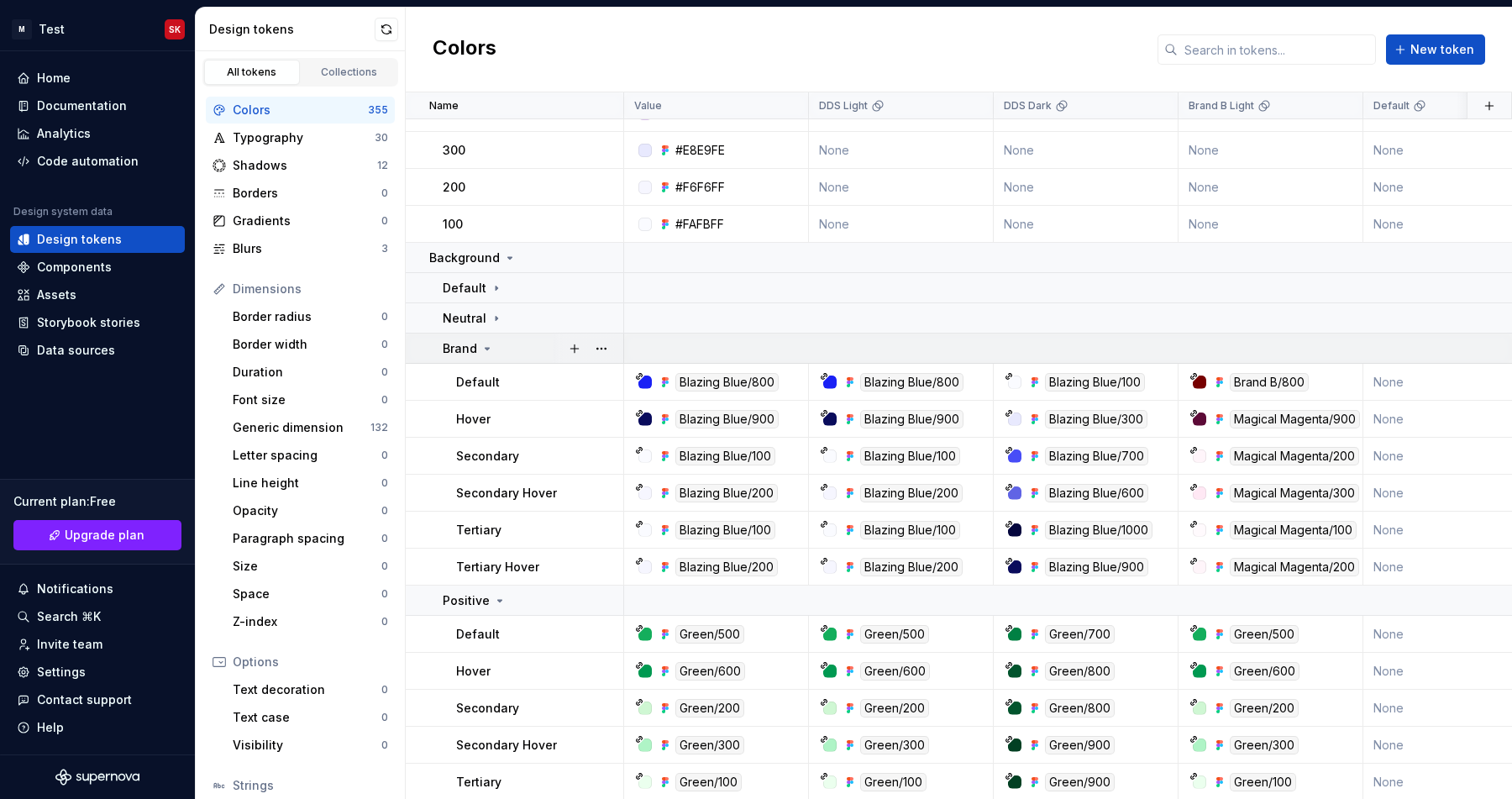
click at [491, 355] on icon at bounding box center [487, 348] width 14 height 14
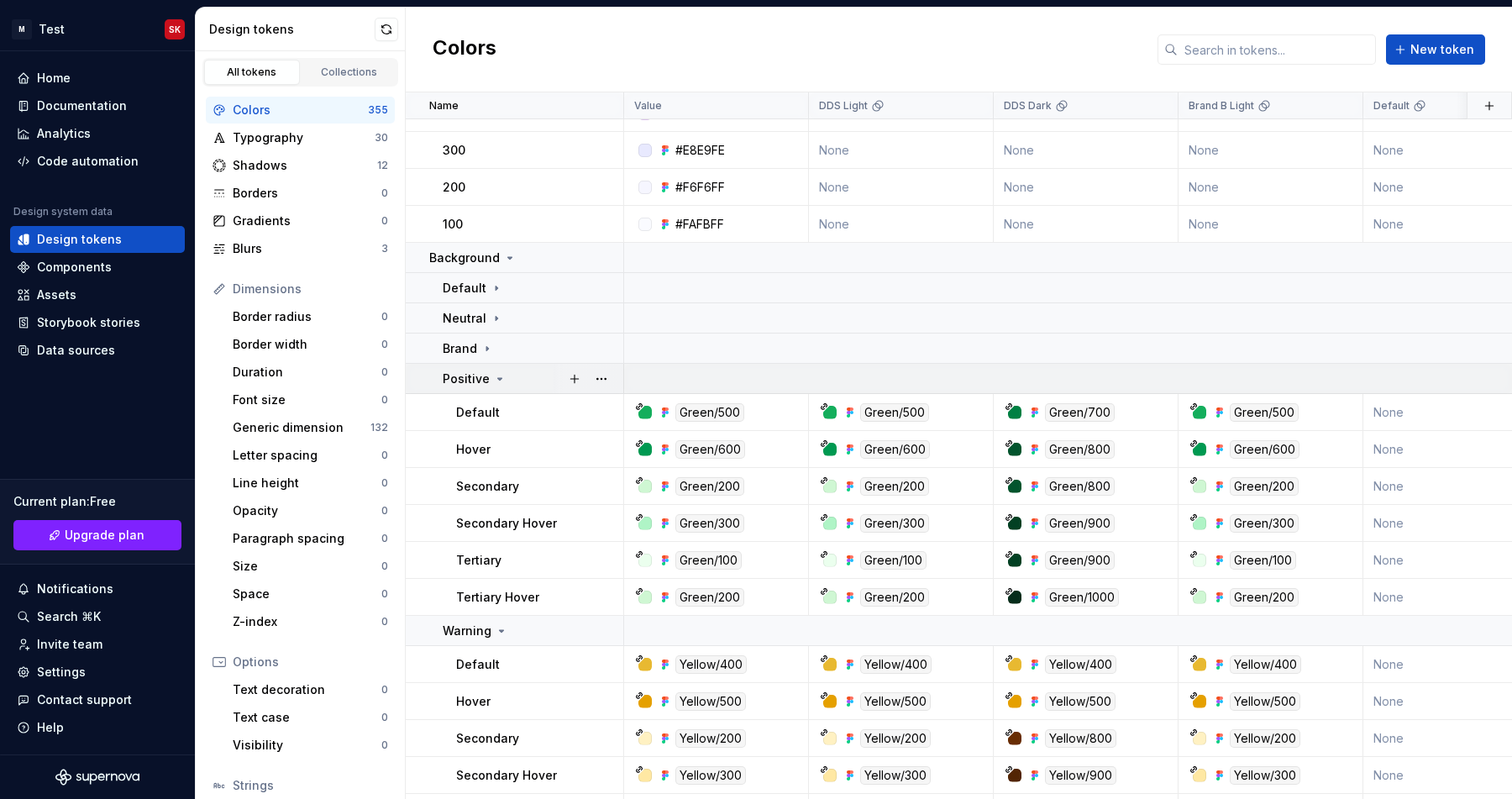
click at [486, 381] on p "Positive" at bounding box center [466, 379] width 47 height 17
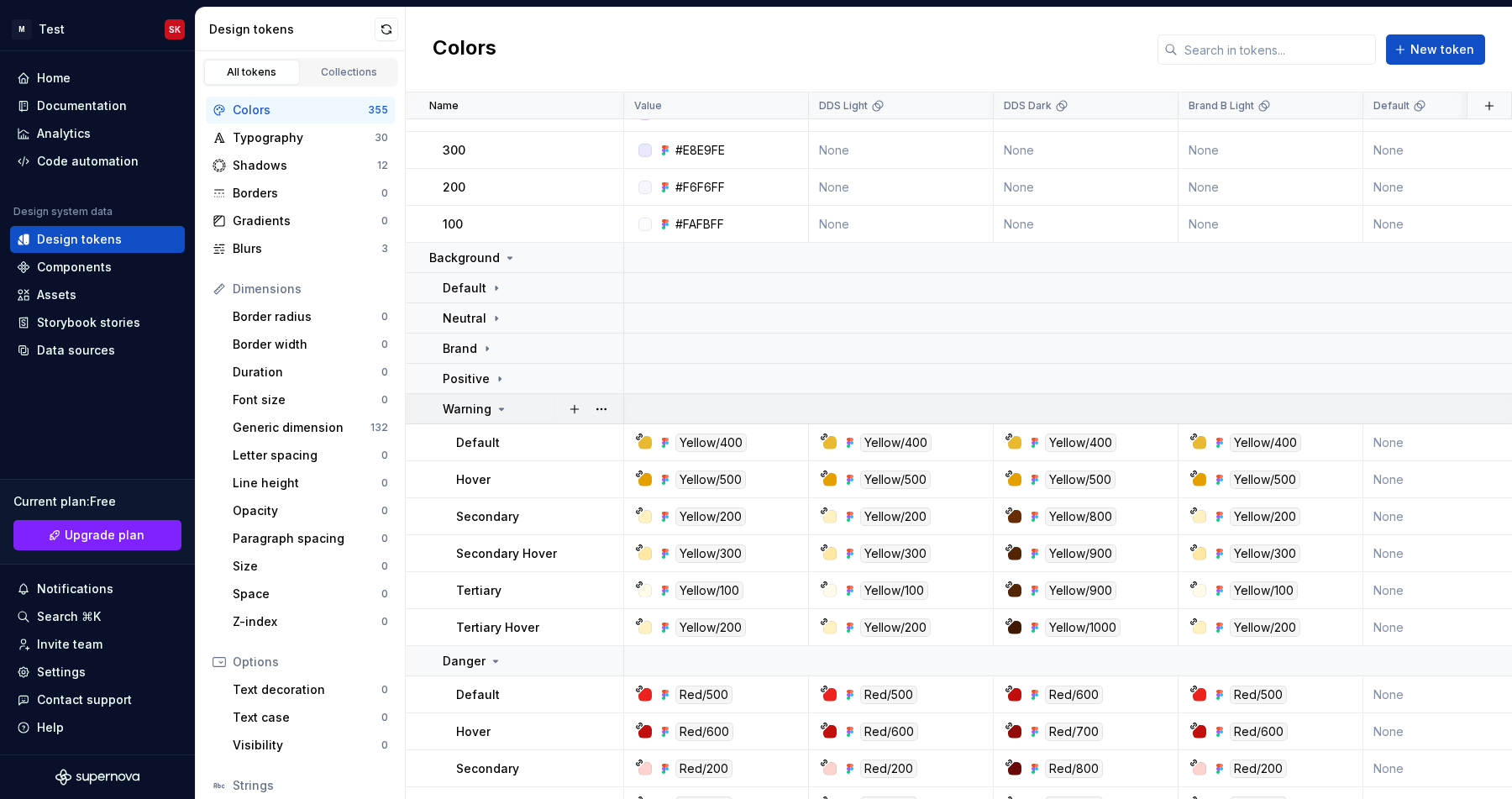
click at [488, 411] on p "Warning" at bounding box center [467, 409] width 49 height 17
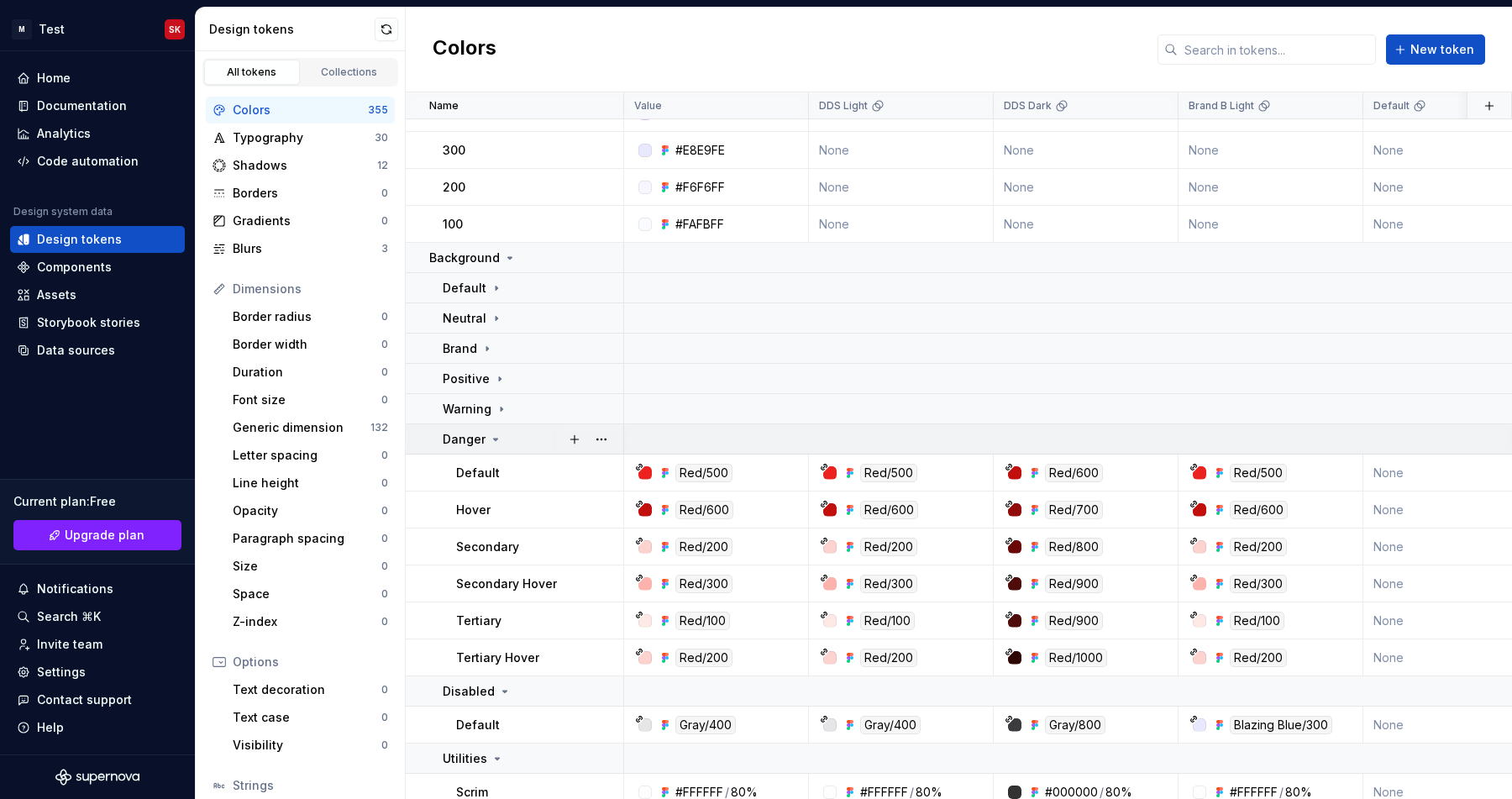
click at [489, 445] on icon at bounding box center [495, 439] width 14 height 14
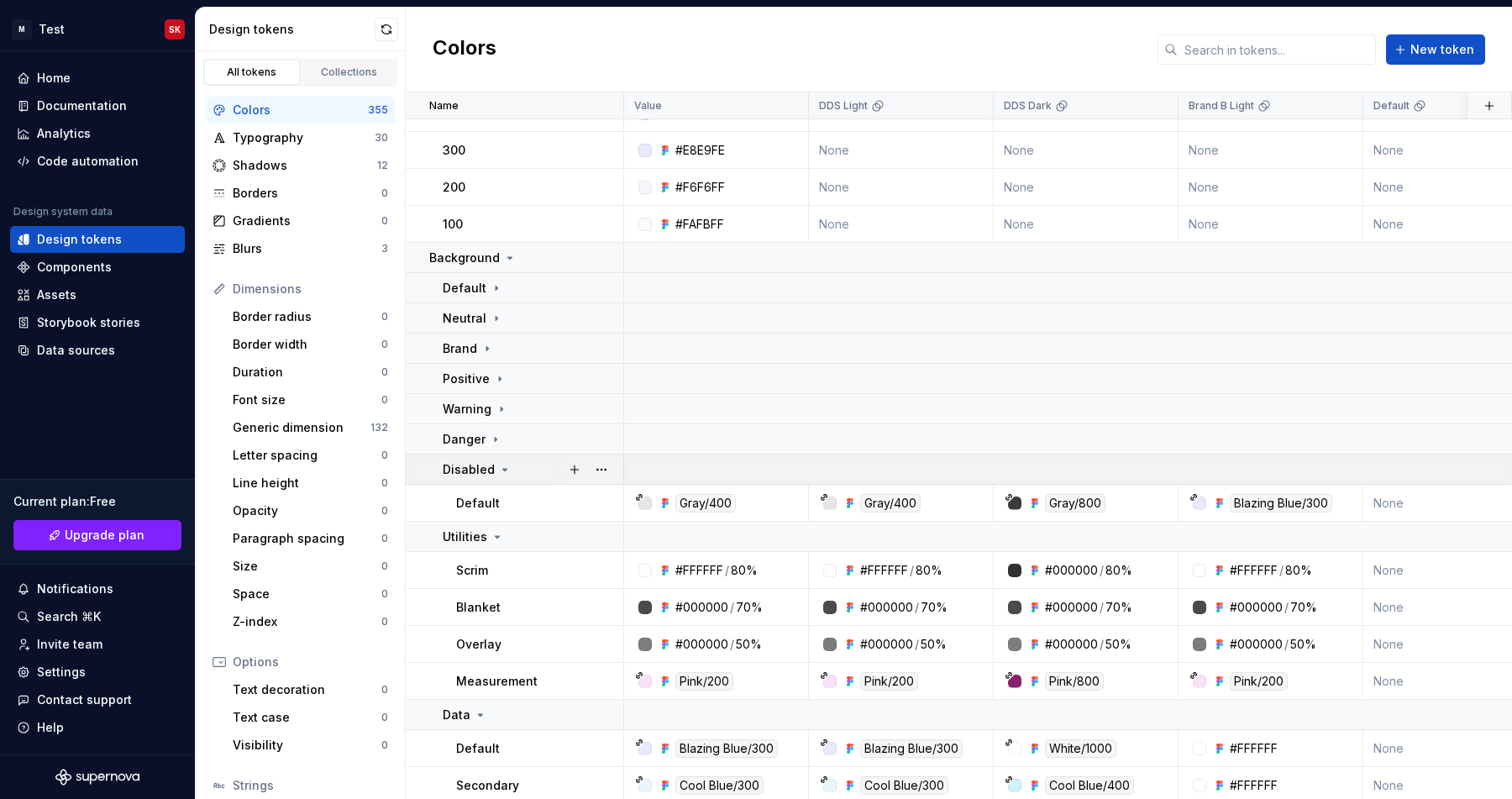
click at [494, 474] on div "Disabled" at bounding box center [477, 469] width 69 height 17
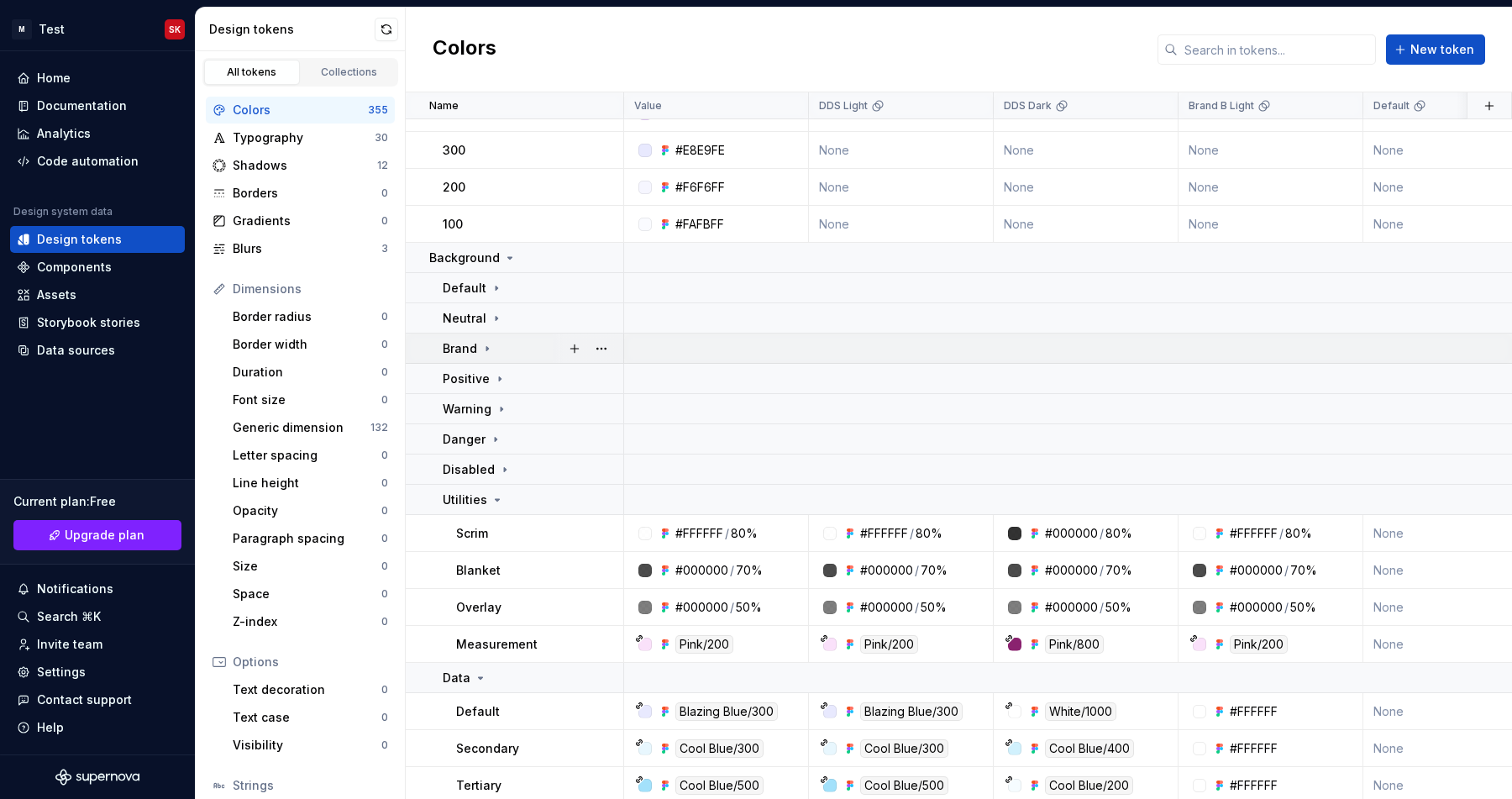
click at [493, 352] on icon at bounding box center [487, 348] width 14 height 14
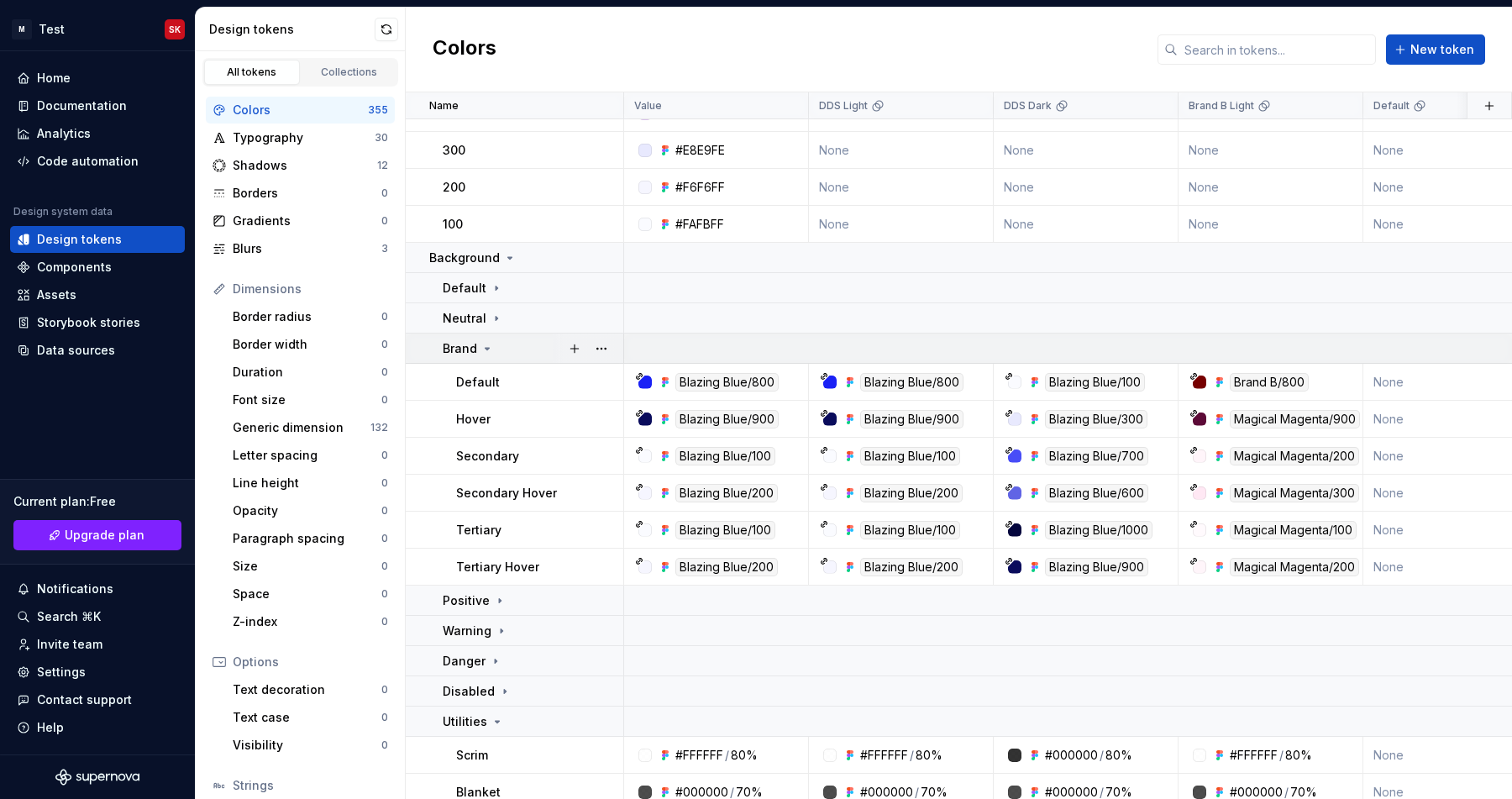
click at [493, 352] on icon at bounding box center [487, 348] width 14 height 14
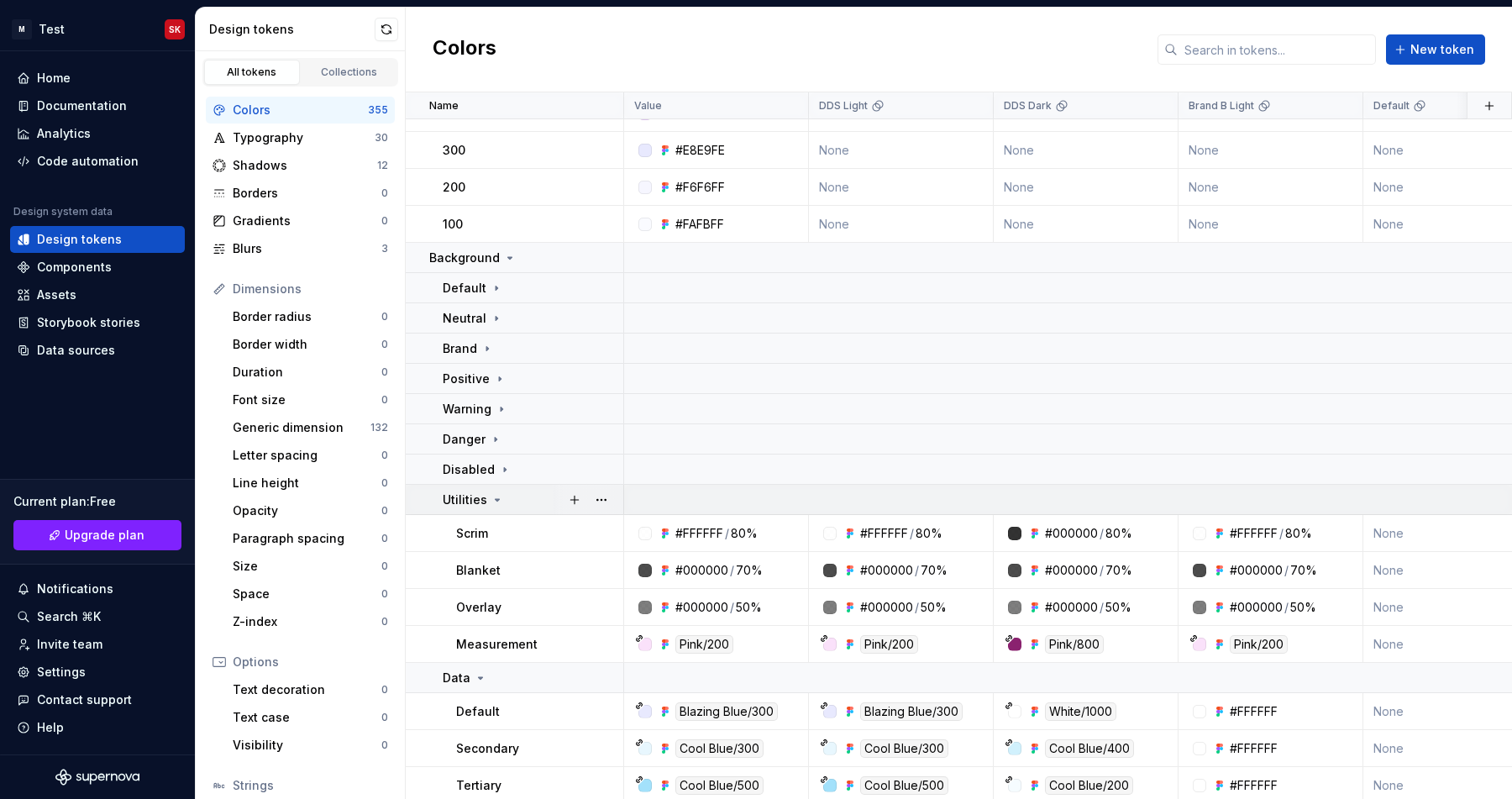
click at [493, 499] on icon at bounding box center [497, 500] width 14 height 14
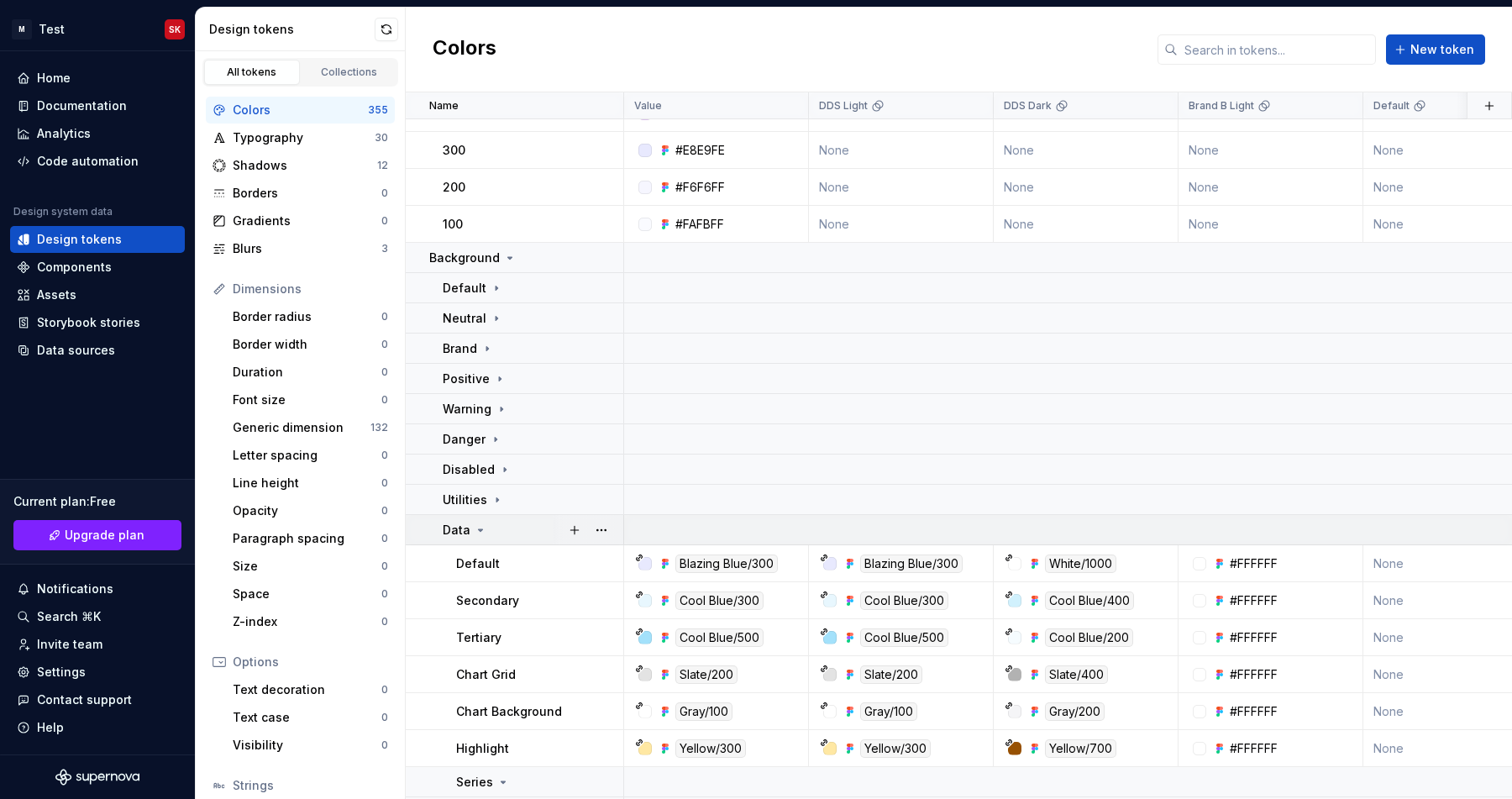
click at [479, 531] on icon at bounding box center [481, 530] width 14 height 14
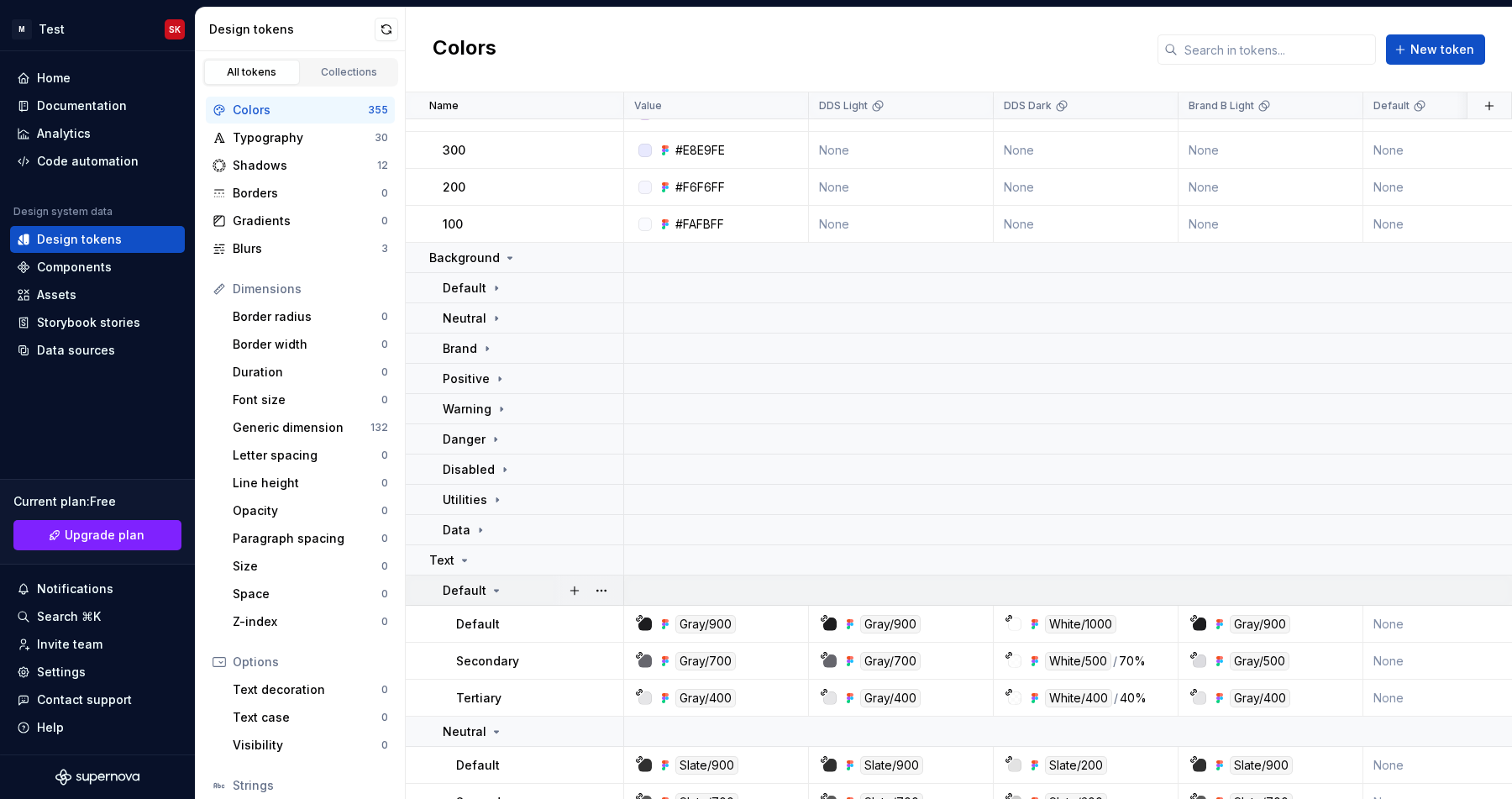
click at [479, 583] on p "Default" at bounding box center [464, 591] width 44 height 17
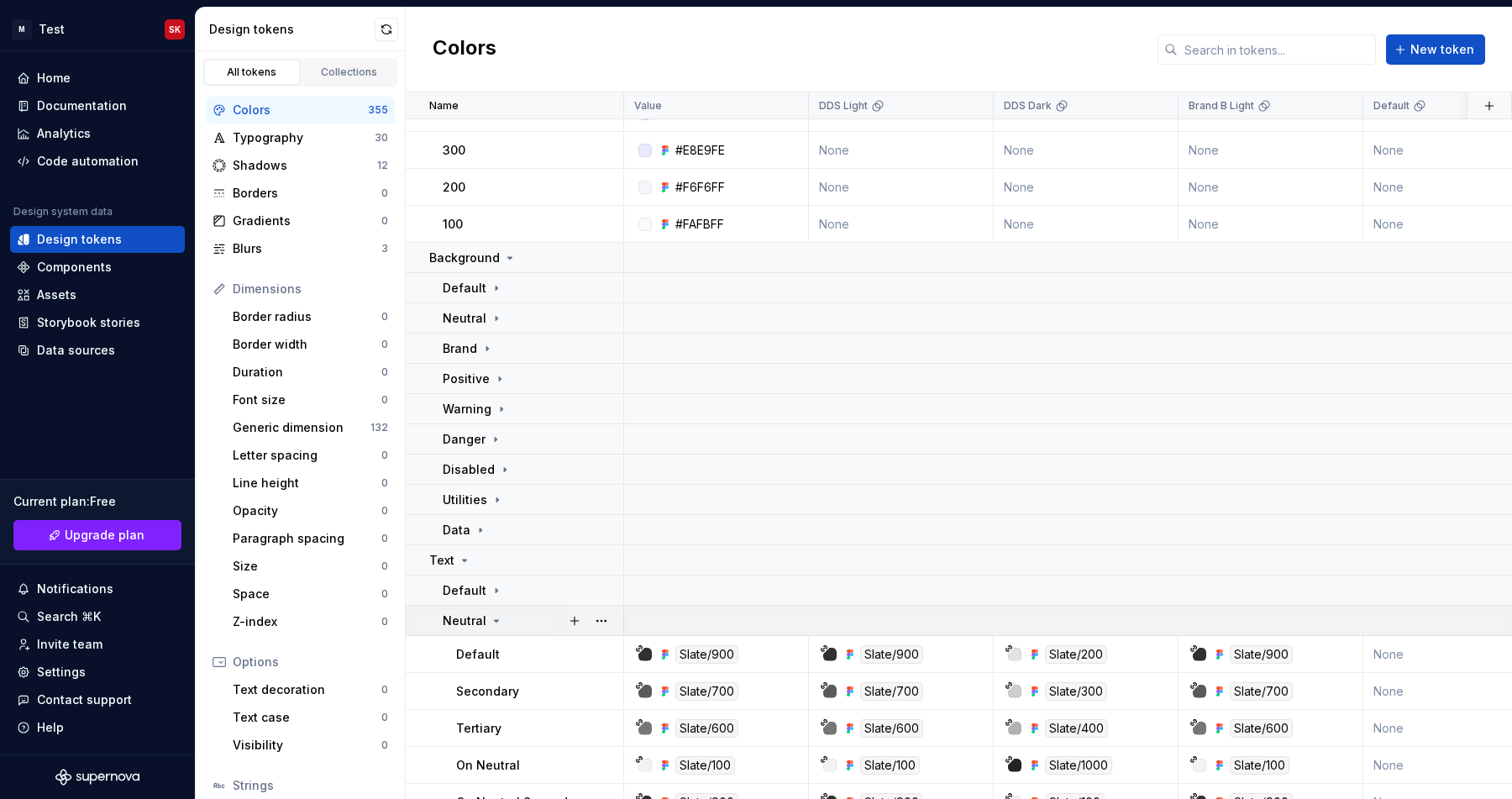
click at [491, 618] on icon at bounding box center [496, 620] width 14 height 14
